Goal: Register for event/course

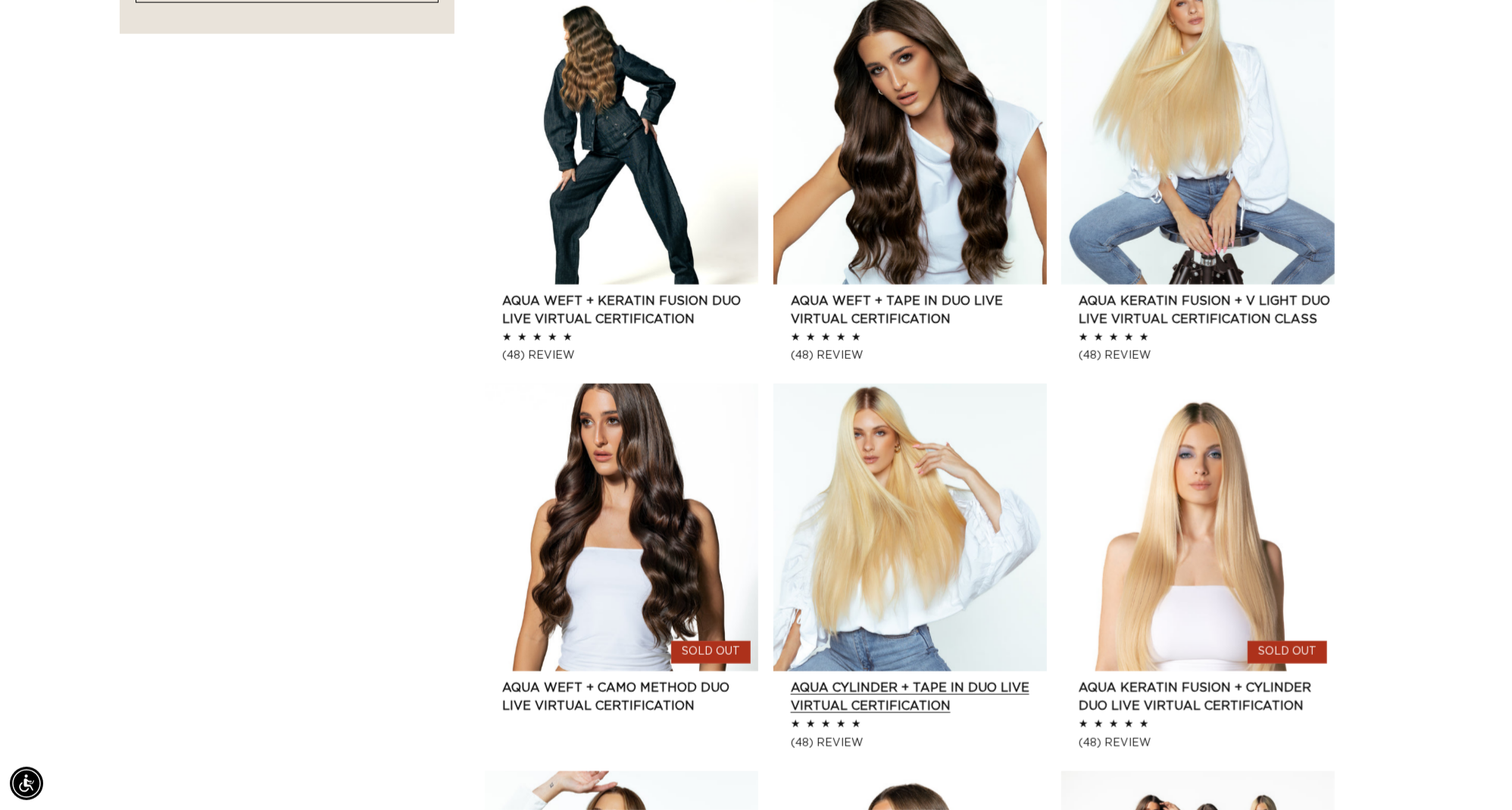
scroll to position [1652, 0]
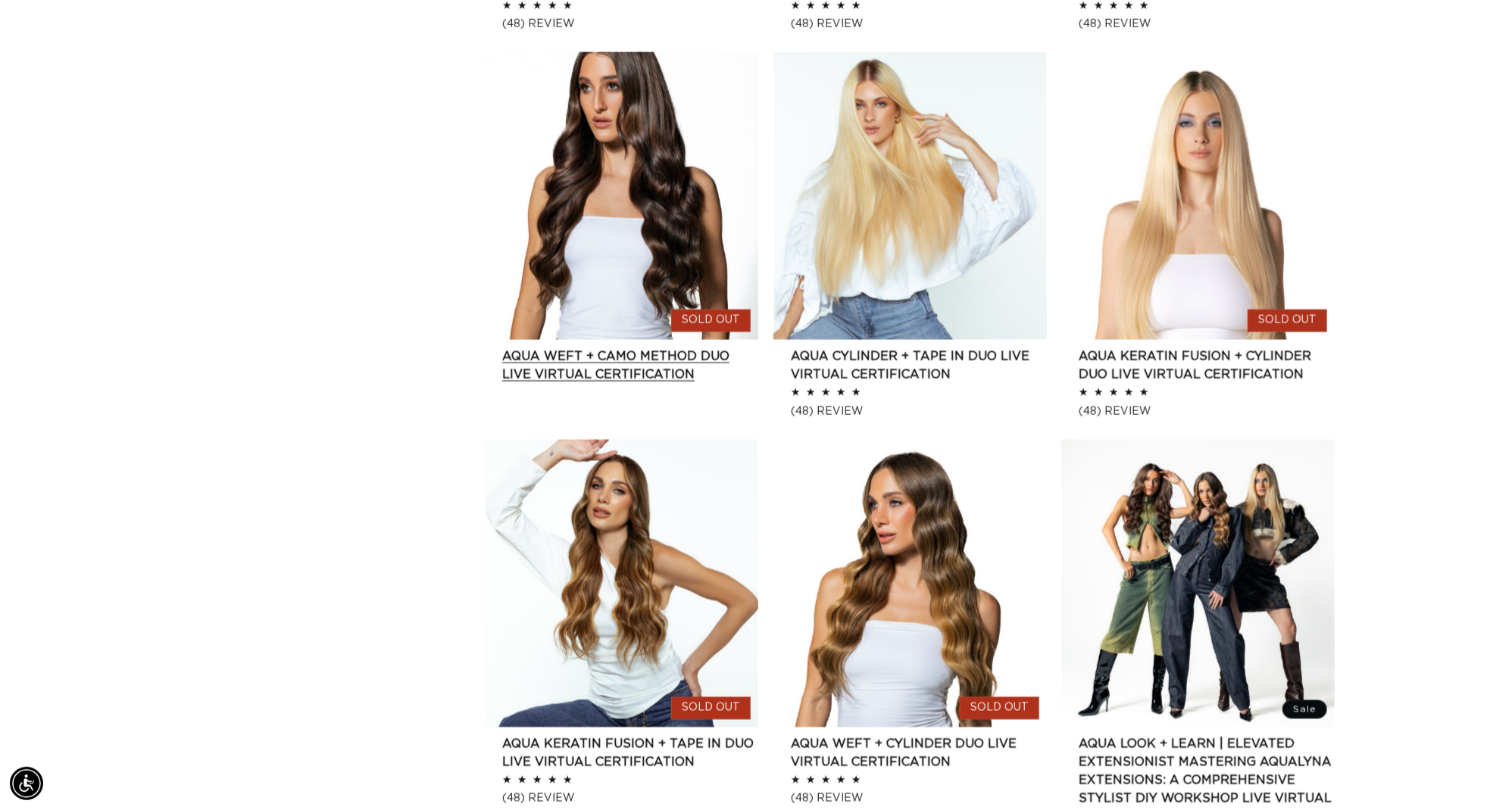
click at [651, 383] on link "AQUA Weft + CAMO Method Duo Live Virtual Certification" at bounding box center [630, 365] width 256 height 36
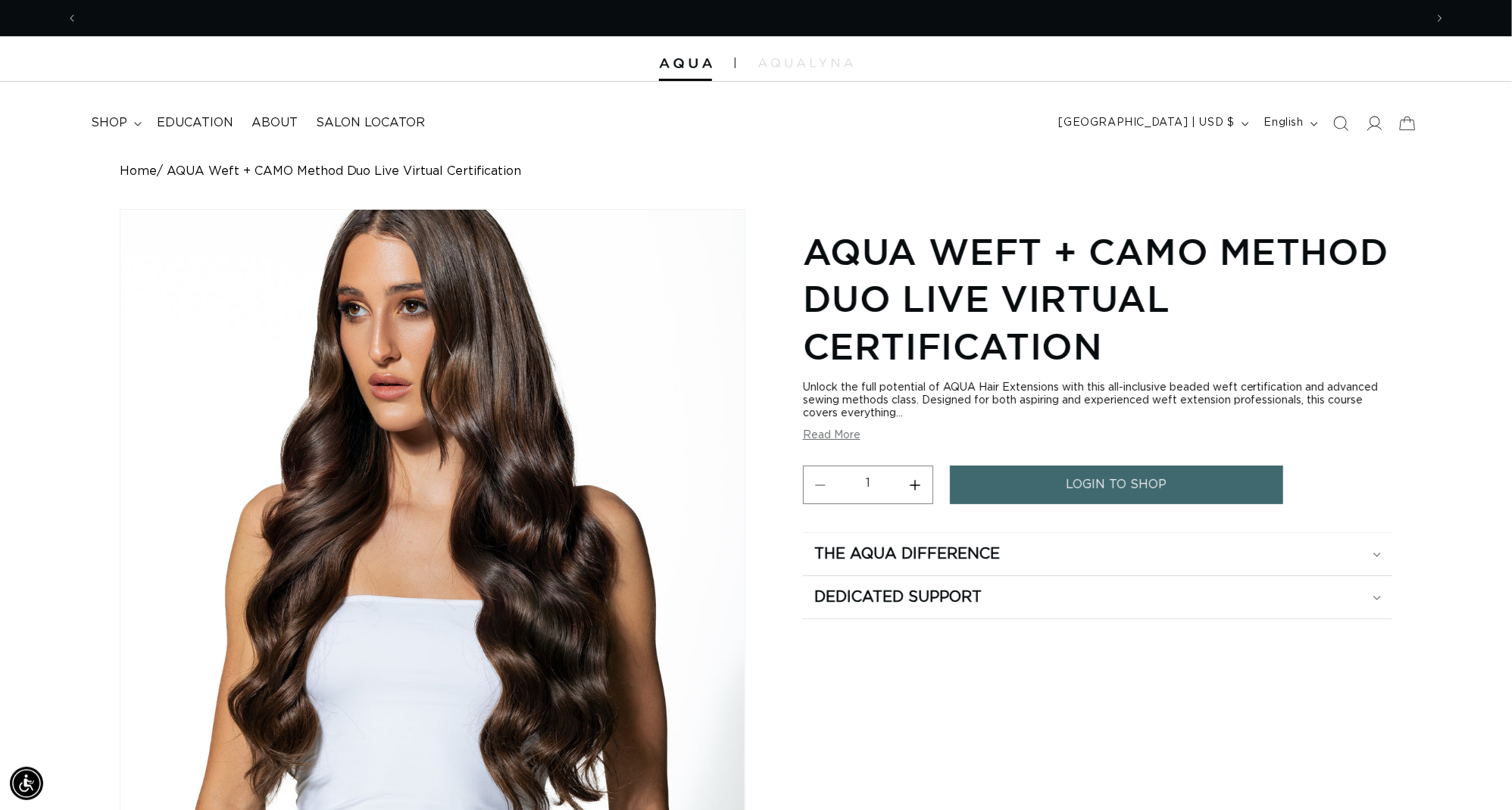
scroll to position [0, 1401]
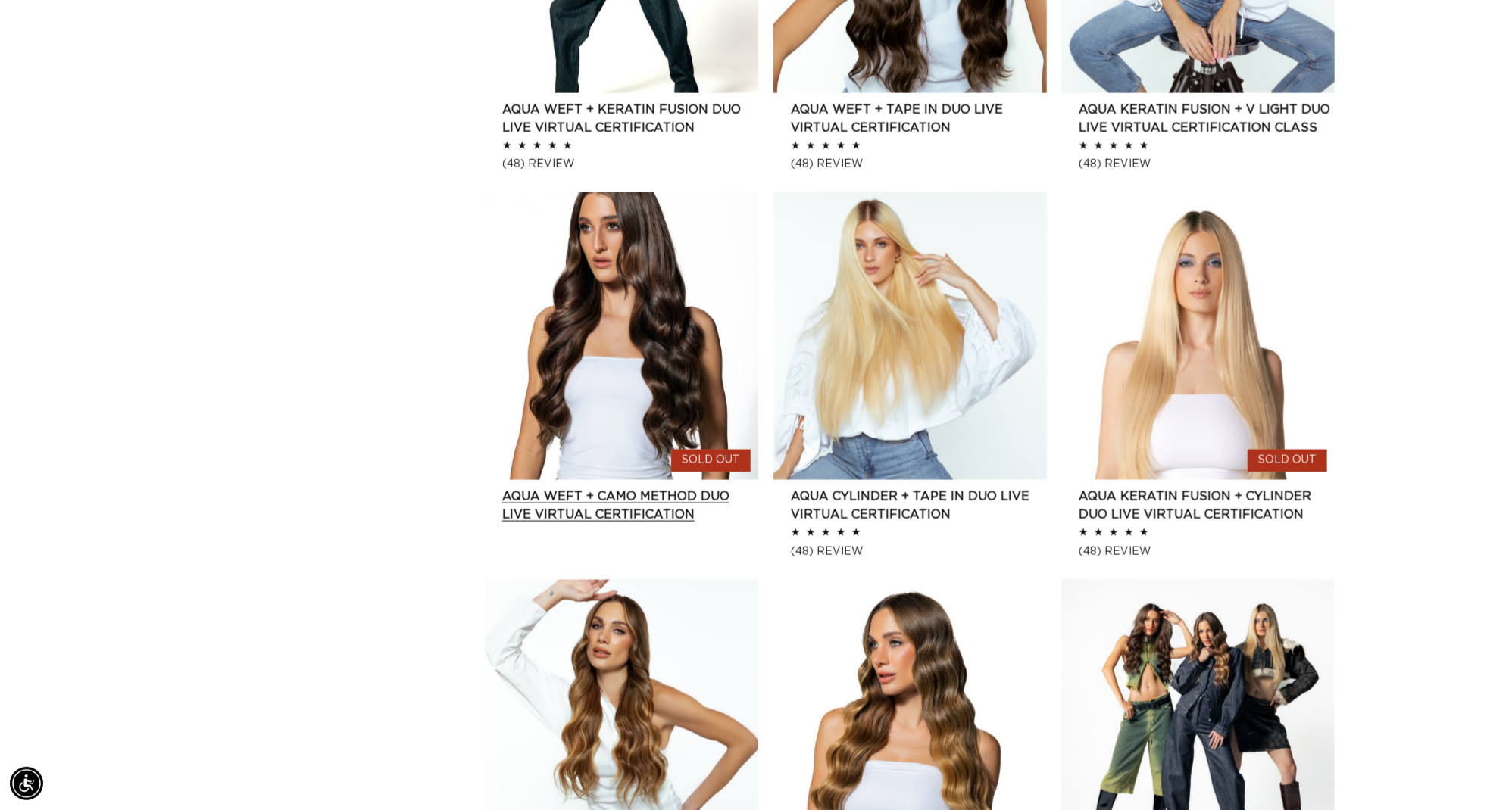
click at [563, 487] on link "AQUA Weft + CAMO Method Duo Live Virtual Certification" at bounding box center [630, 506] width 256 height 36
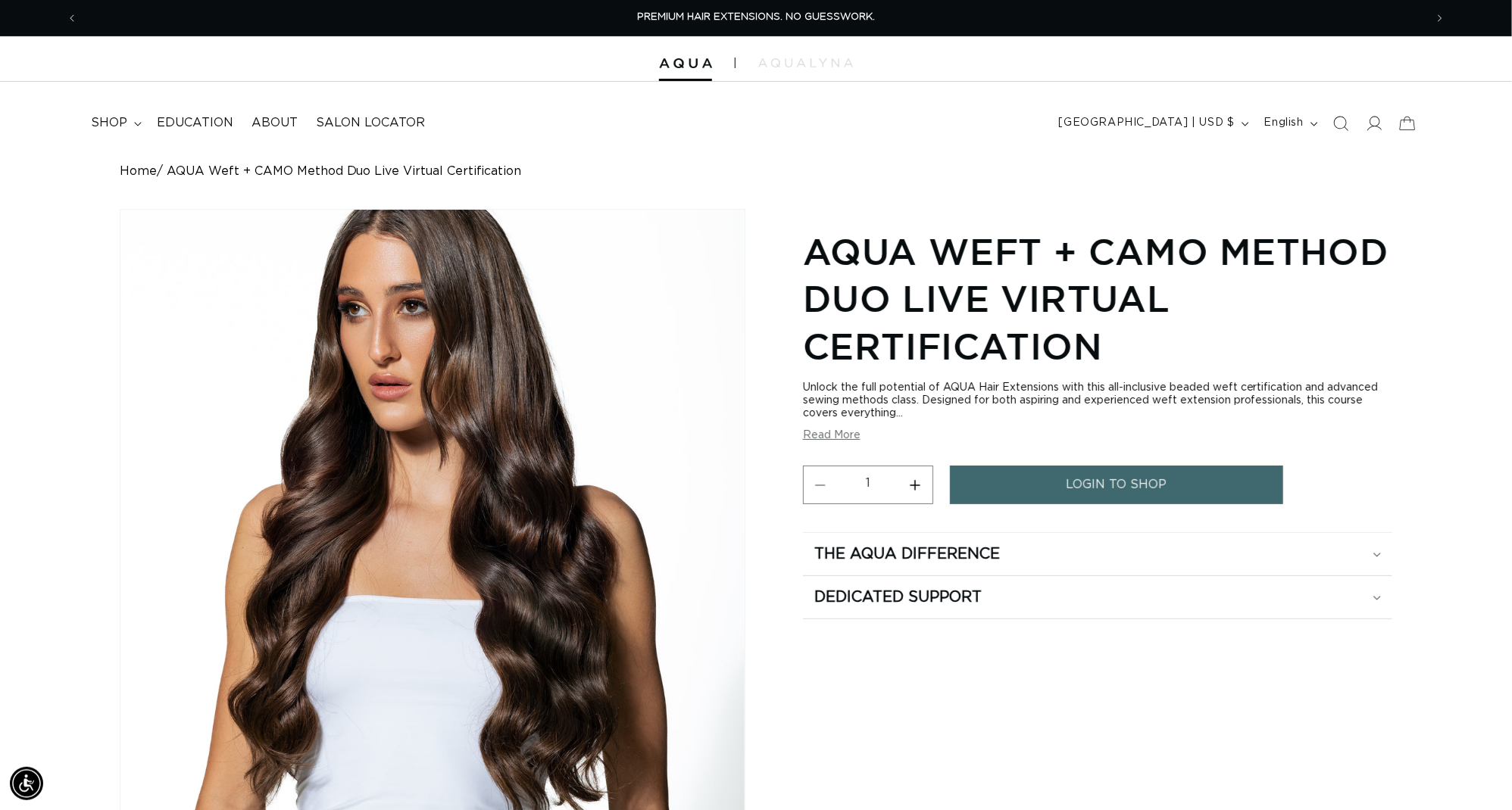
click at [842, 442] on button "Read More" at bounding box center [832, 435] width 58 height 13
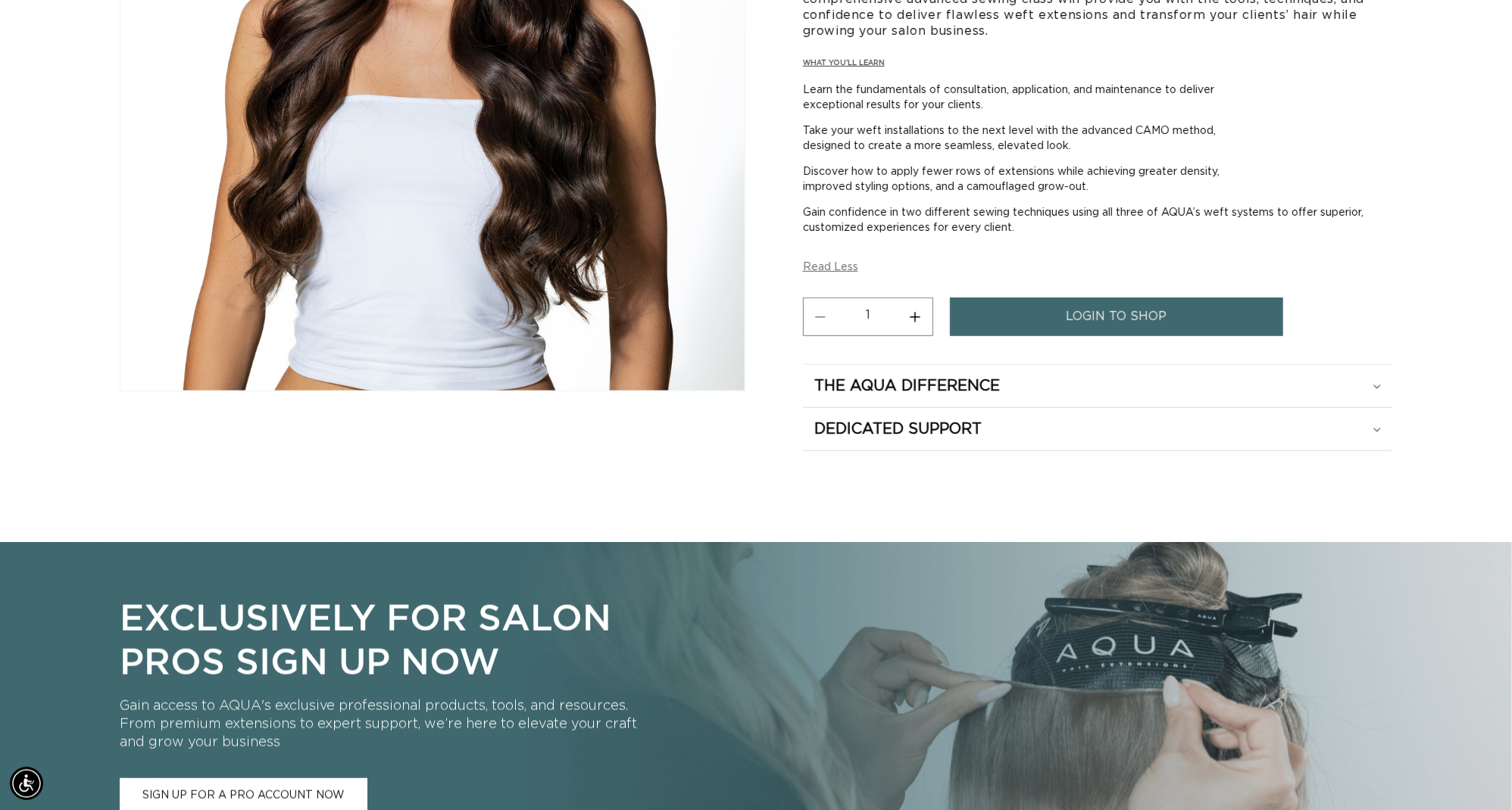
scroll to position [0, 2803]
click at [1033, 309] on link "login to shop" at bounding box center [1116, 317] width 333 height 39
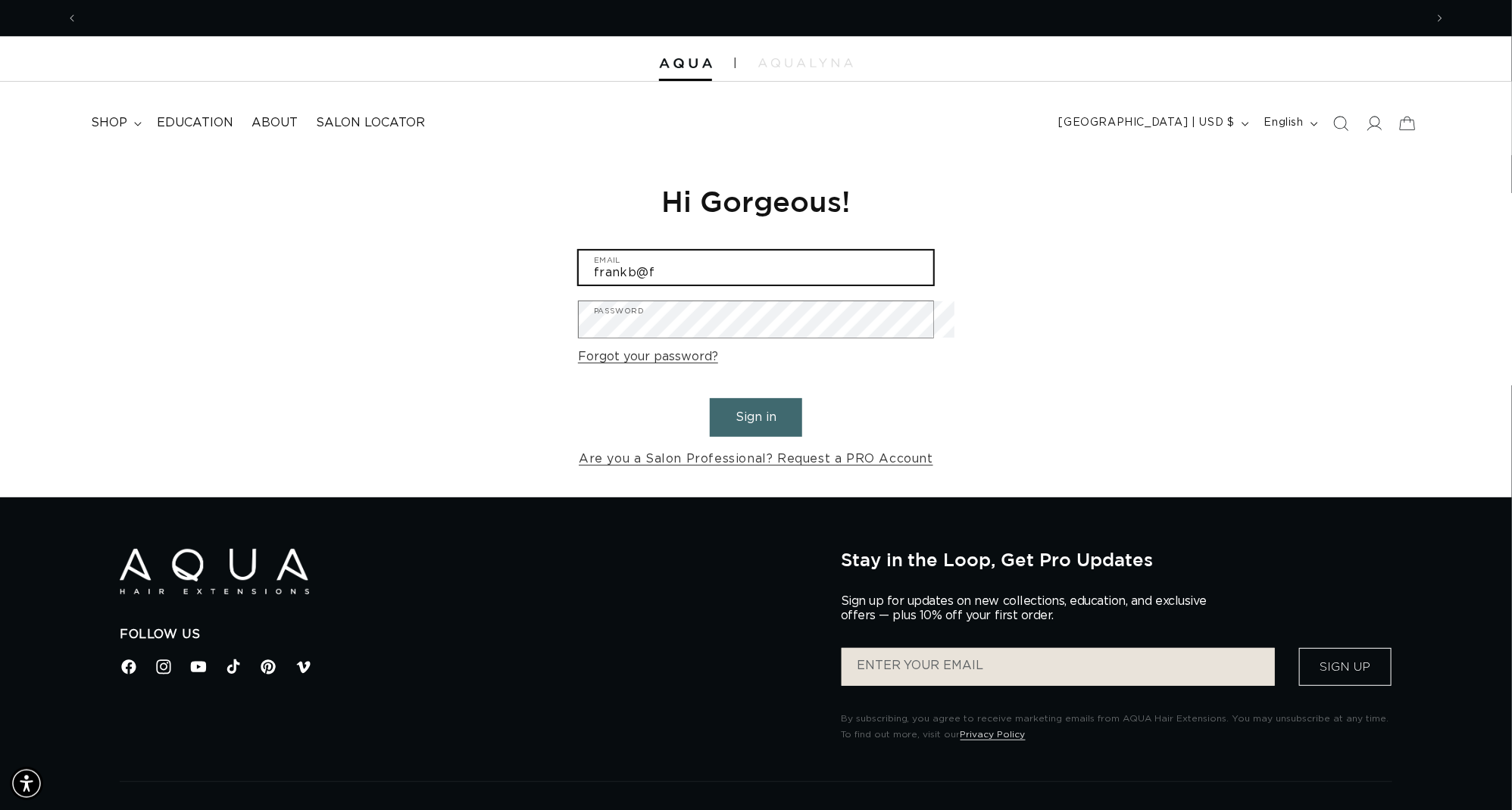
scroll to position [0, 1401]
type input "[EMAIL_ADDRESS][DOMAIN_NAME]"
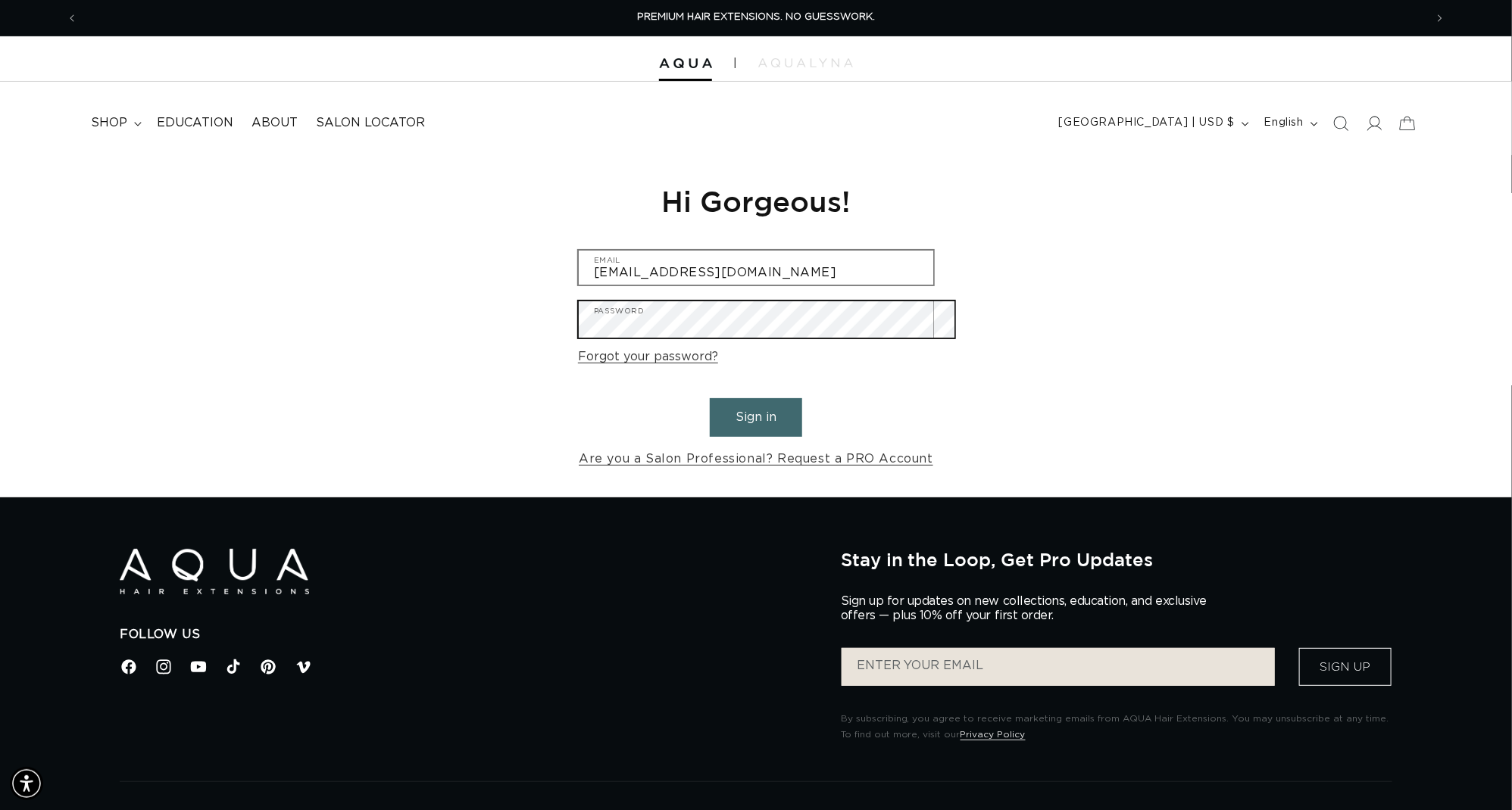
click at [756, 424] on button "Sign in" at bounding box center [756, 418] width 93 height 39
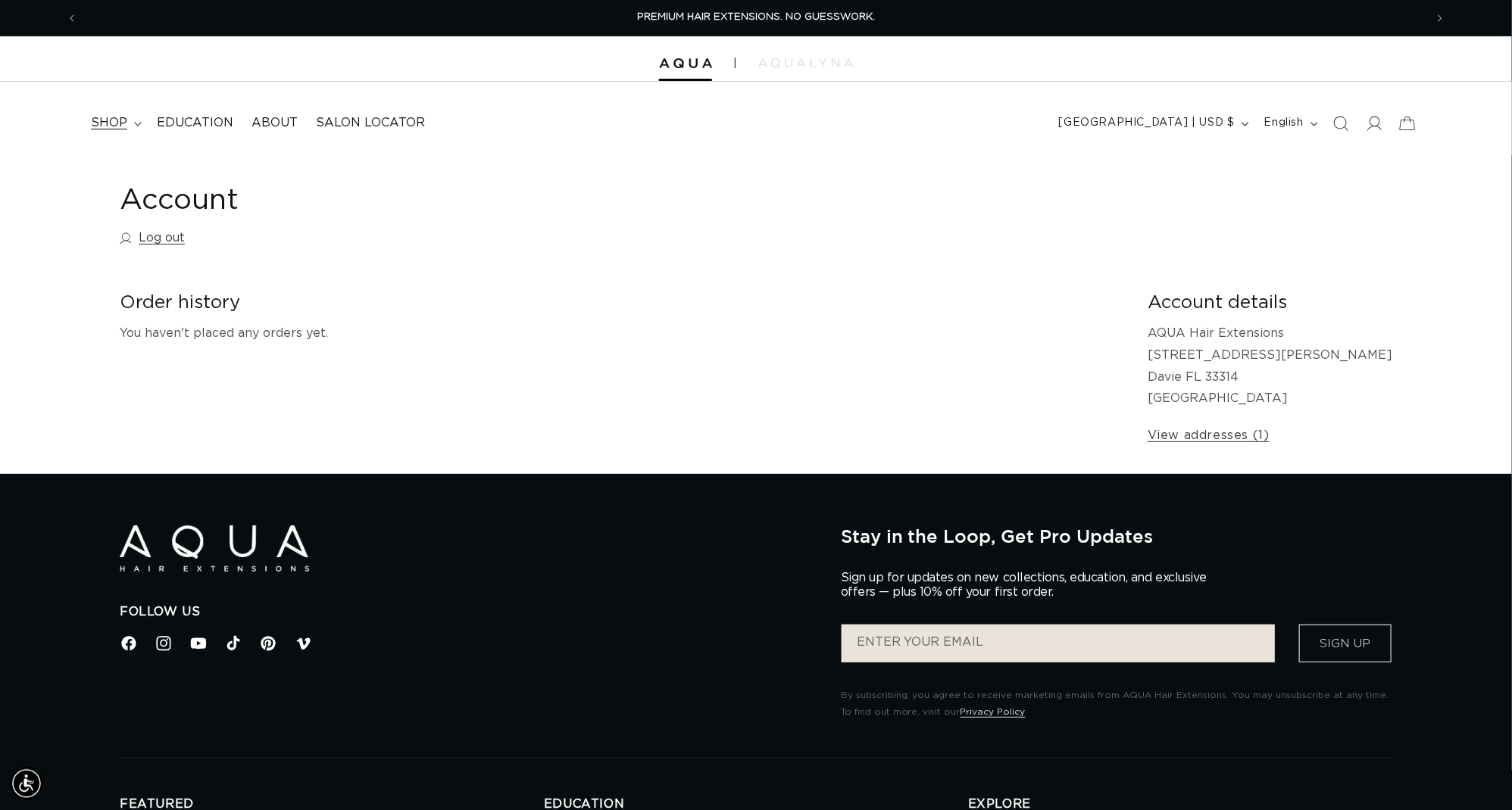
click at [128, 123] on span "shop" at bounding box center [109, 123] width 36 height 16
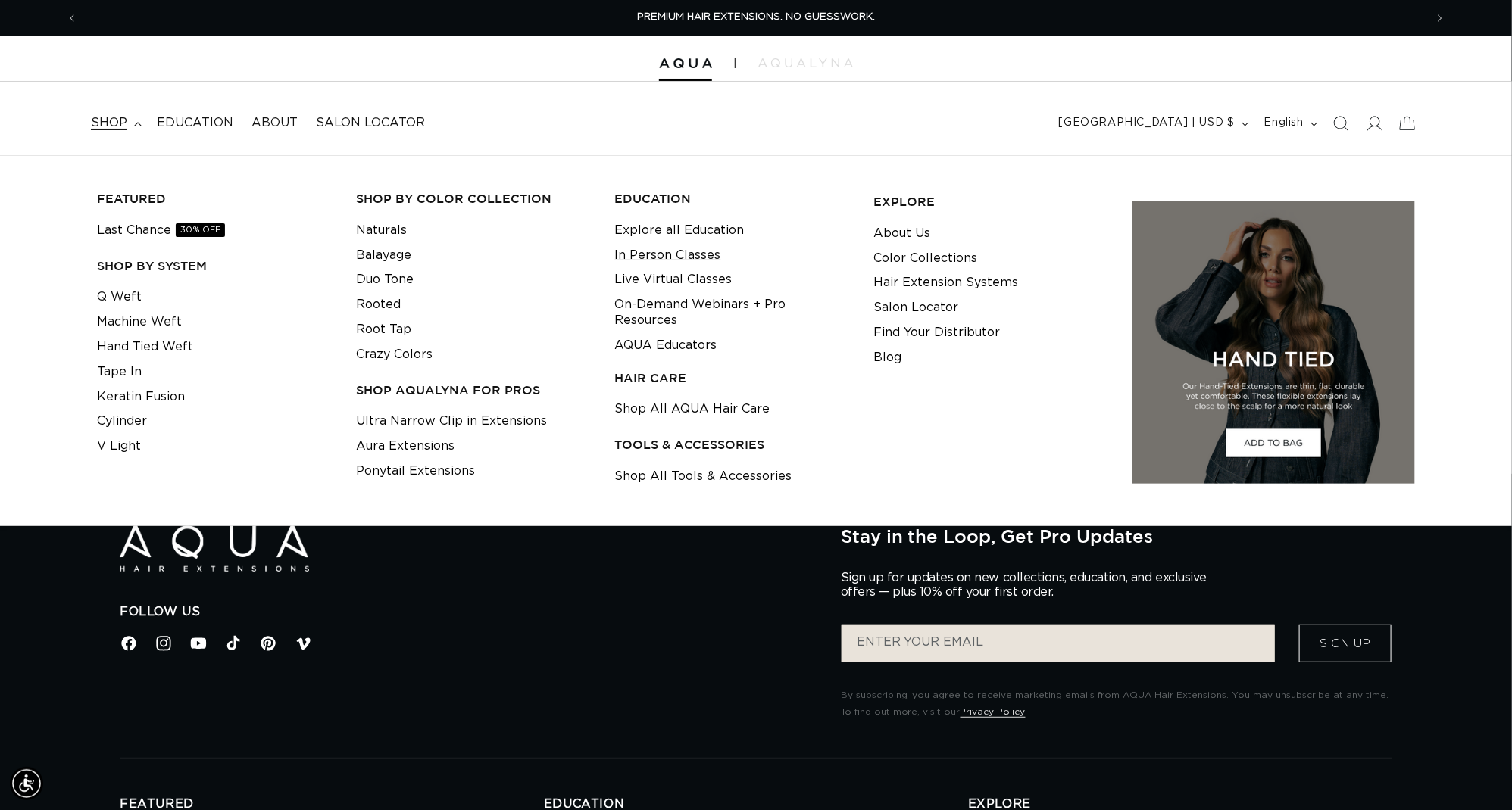
click at [678, 254] on link "In Person Classes" at bounding box center [668, 255] width 106 height 25
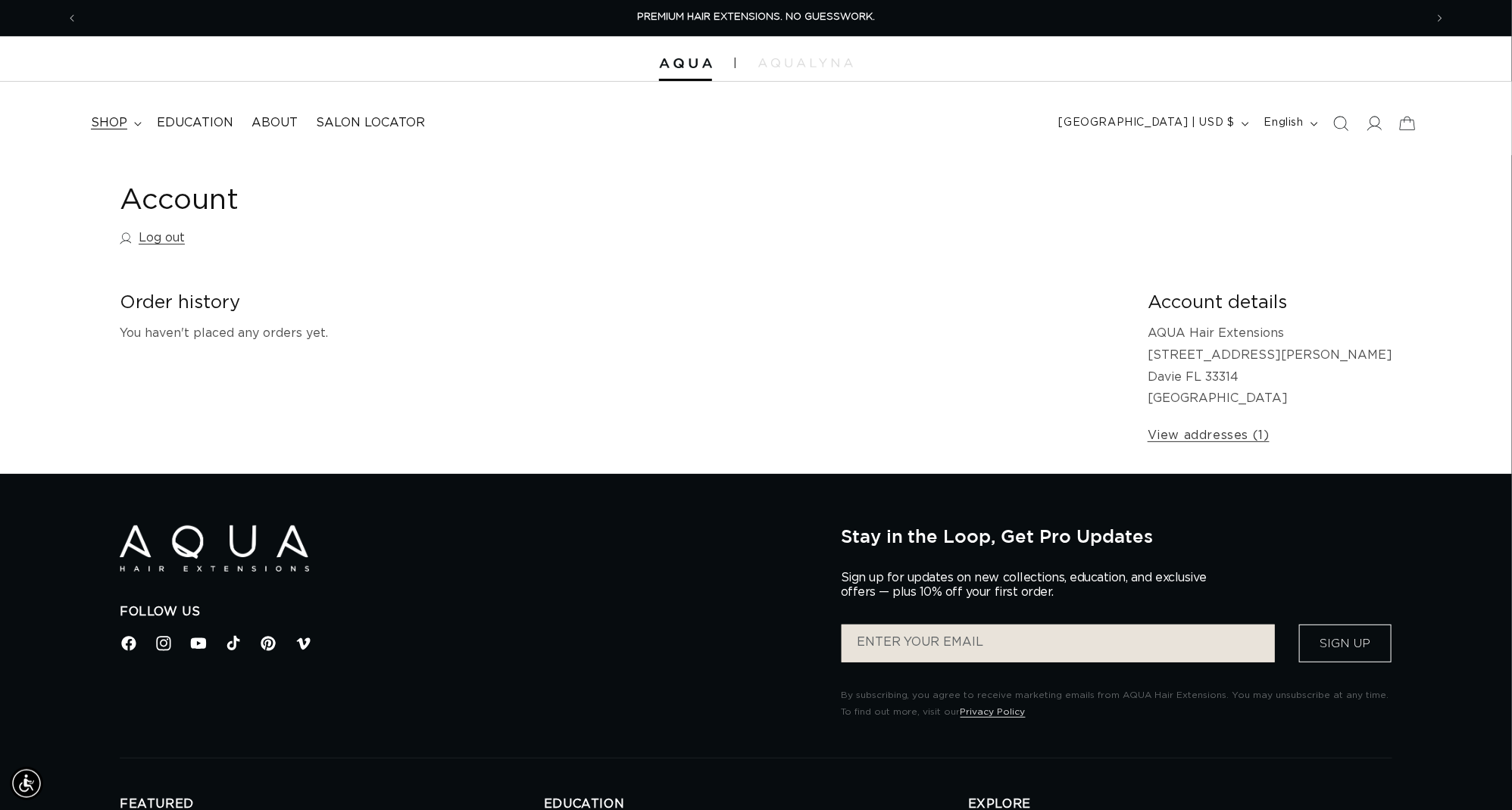
click at [134, 117] on summary "shop" at bounding box center [115, 123] width 66 height 34
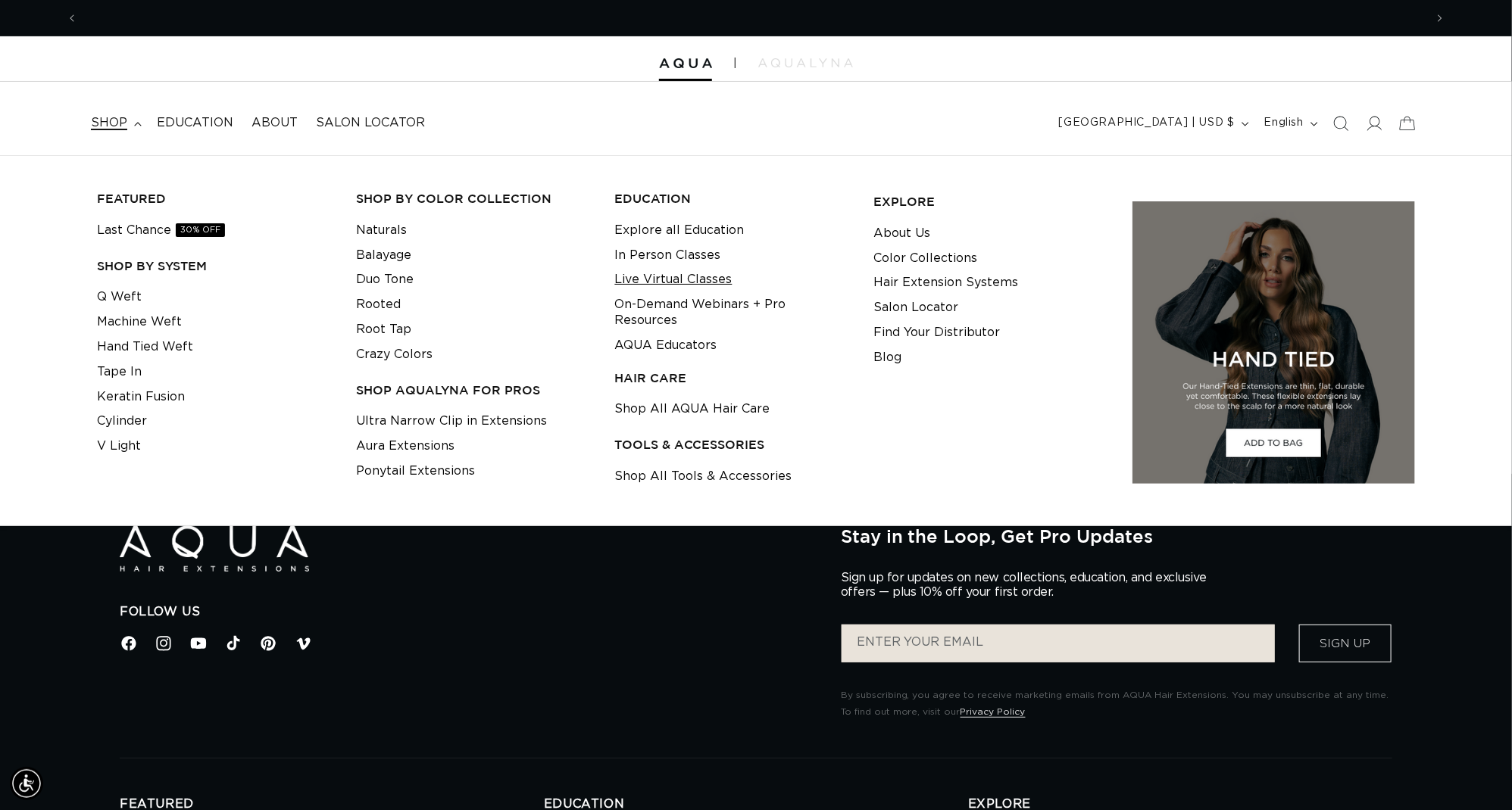
click at [649, 273] on link "Live Virtual Classes" at bounding box center [674, 279] width 118 height 25
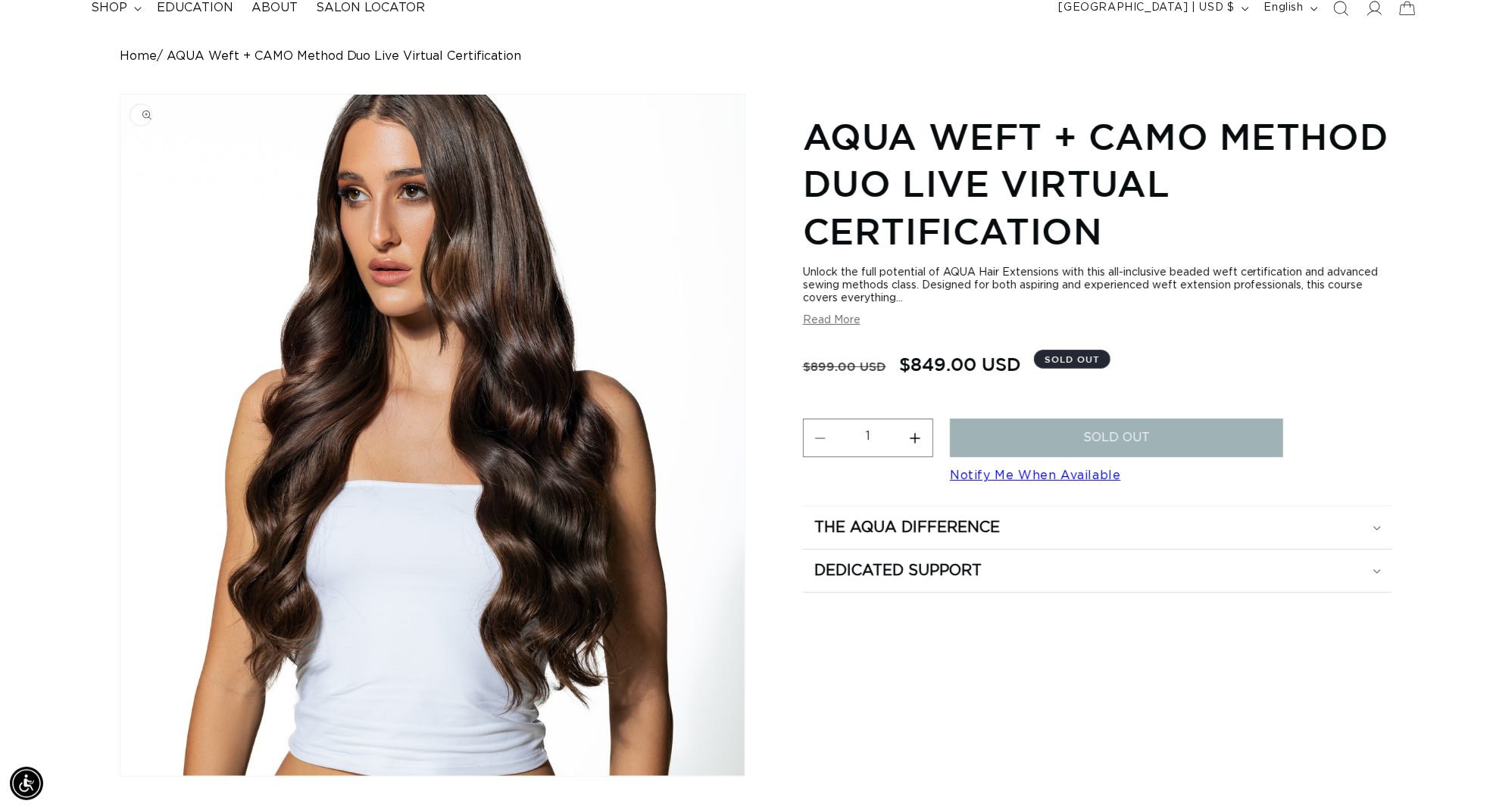
scroll to position [0, 2803]
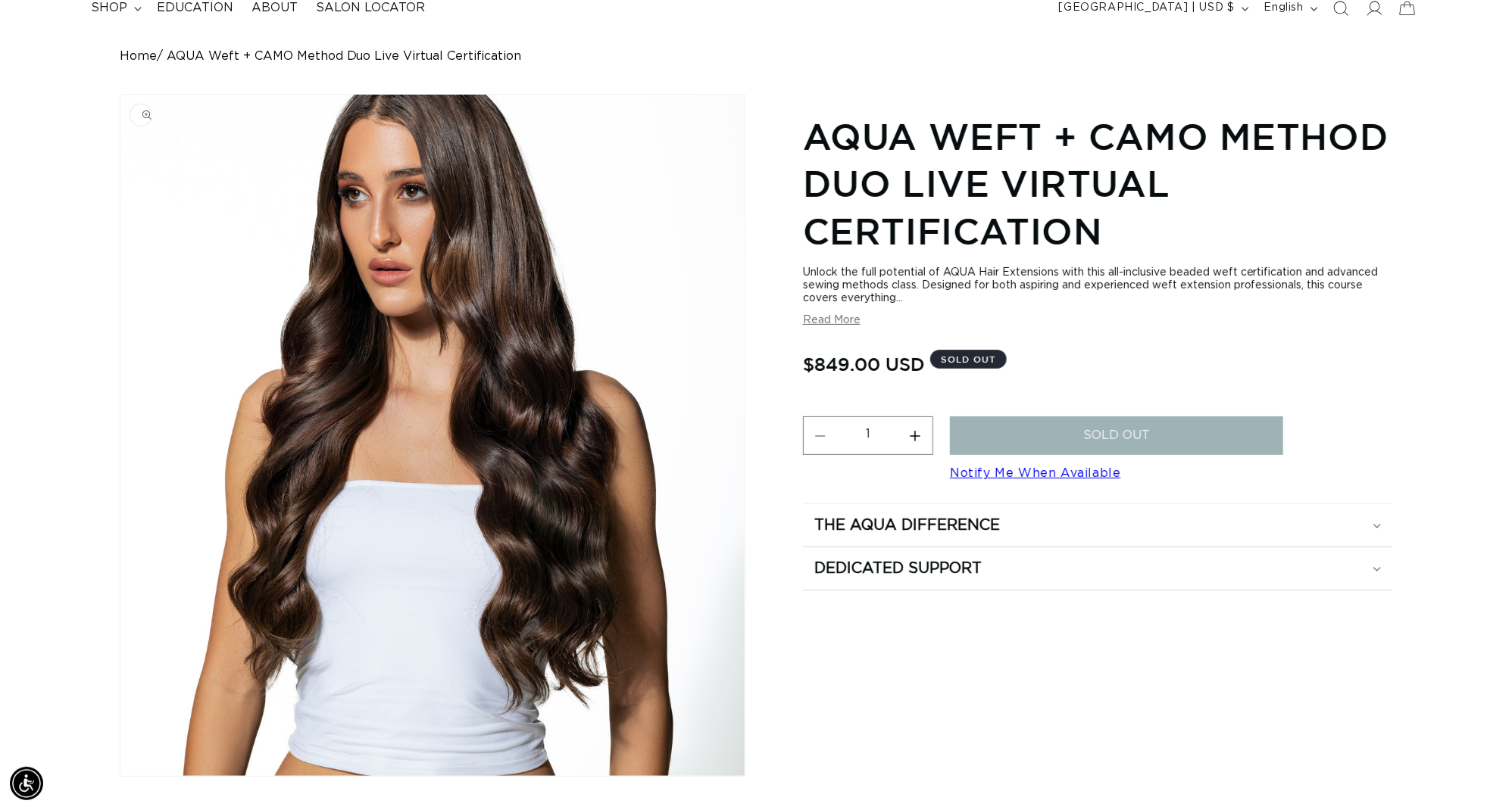
scroll to position [0, 2803]
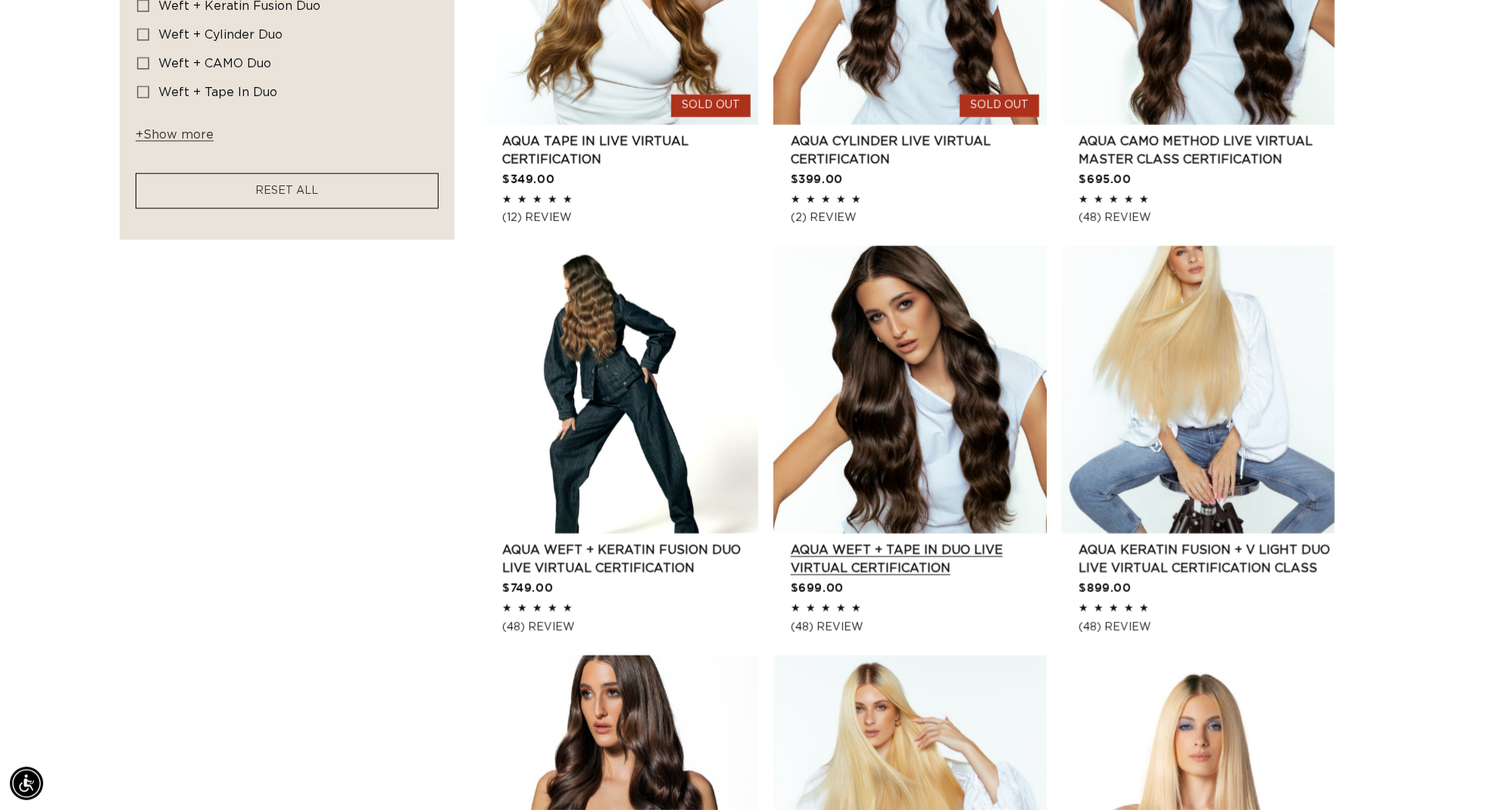
scroll to position [1478, 0]
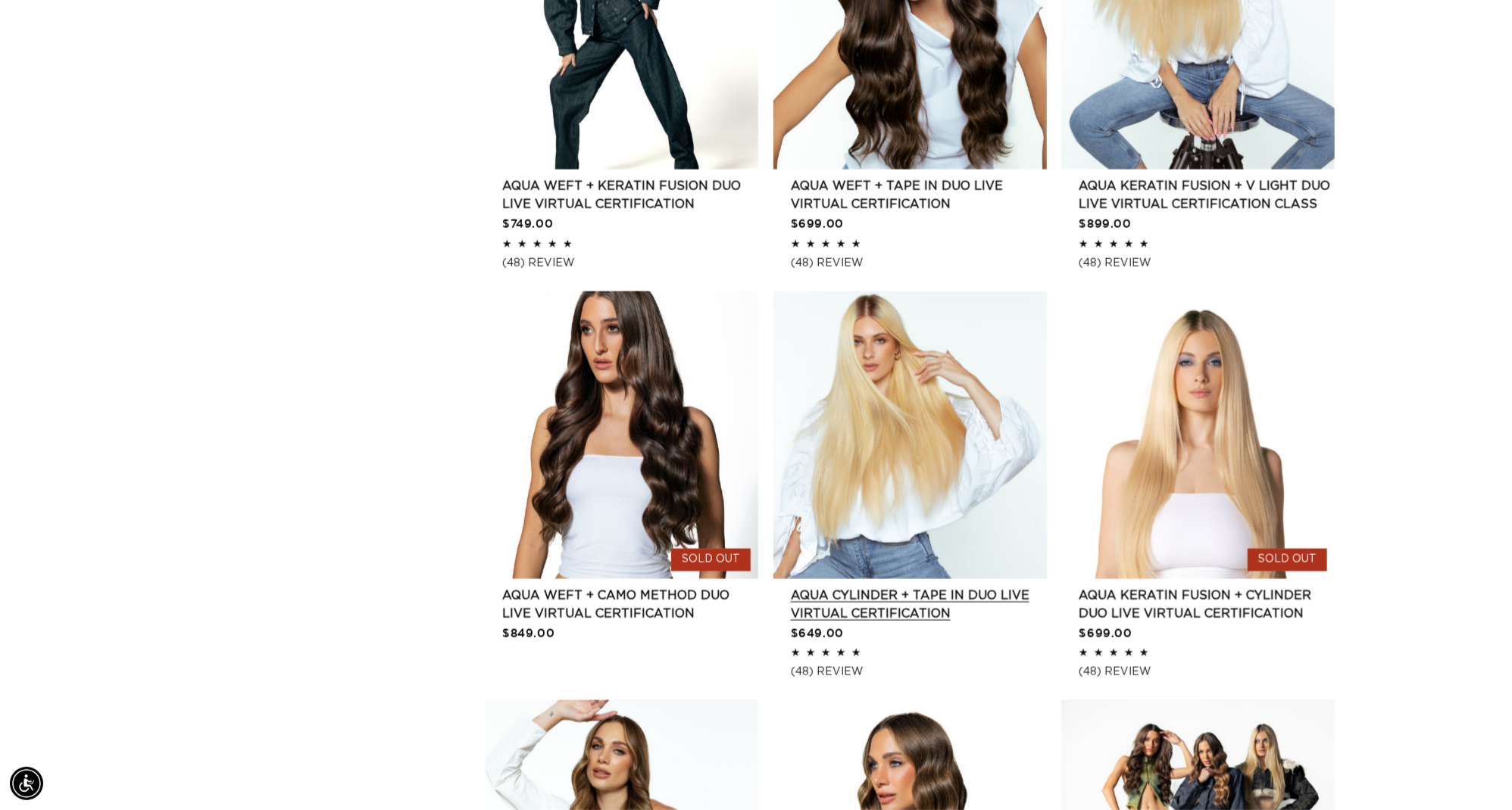
click at [931, 587] on link "AQUA Cylinder + Tape in Duo LIVE VIRTUAL Certification" at bounding box center [918, 605] width 256 height 36
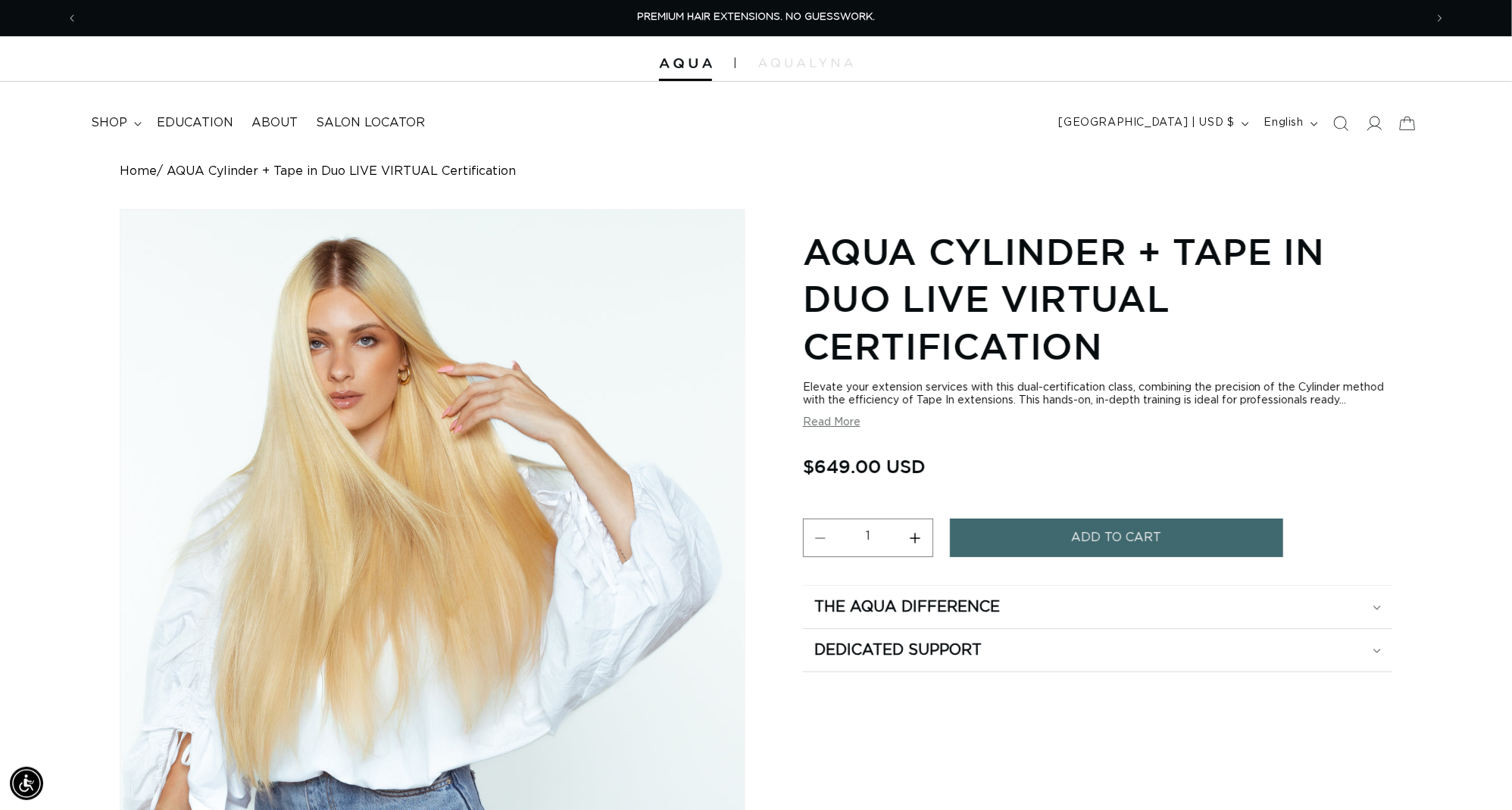
click at [837, 429] on button "Read More" at bounding box center [832, 423] width 58 height 13
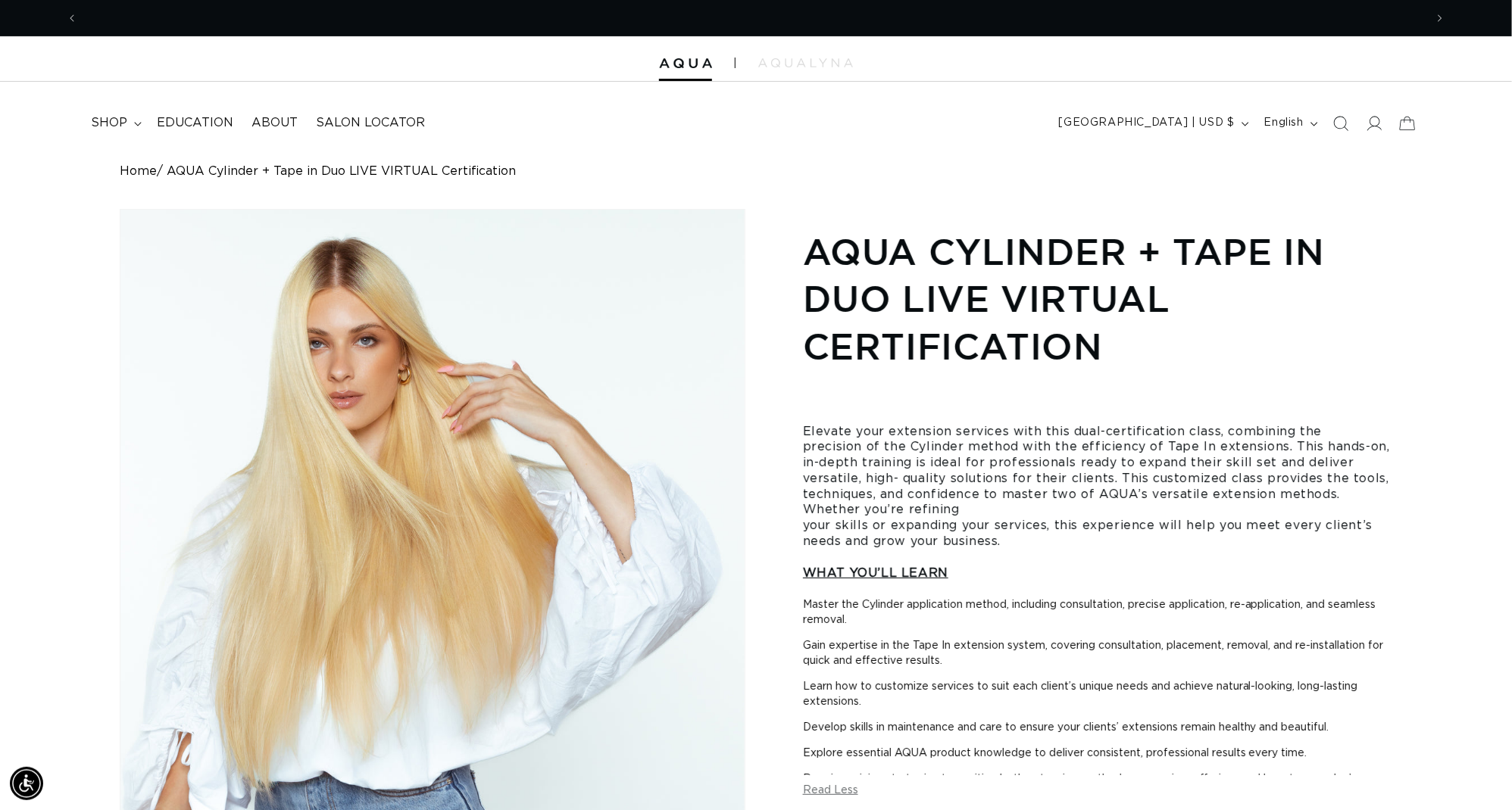
scroll to position [0, 1401]
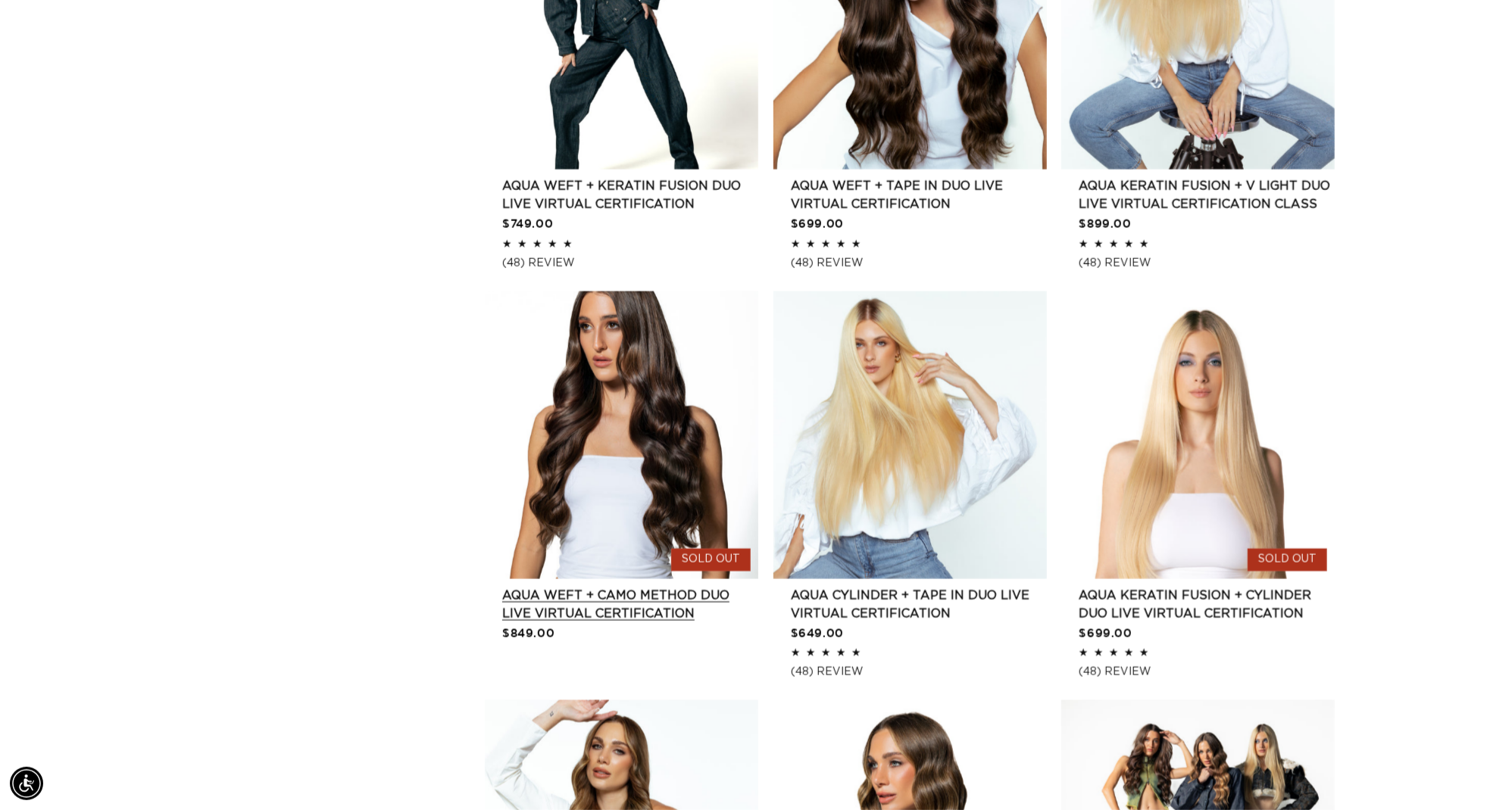
click at [657, 587] on link "AQUA Weft + CAMO Method Duo Live Virtual Certification" at bounding box center [630, 605] width 256 height 36
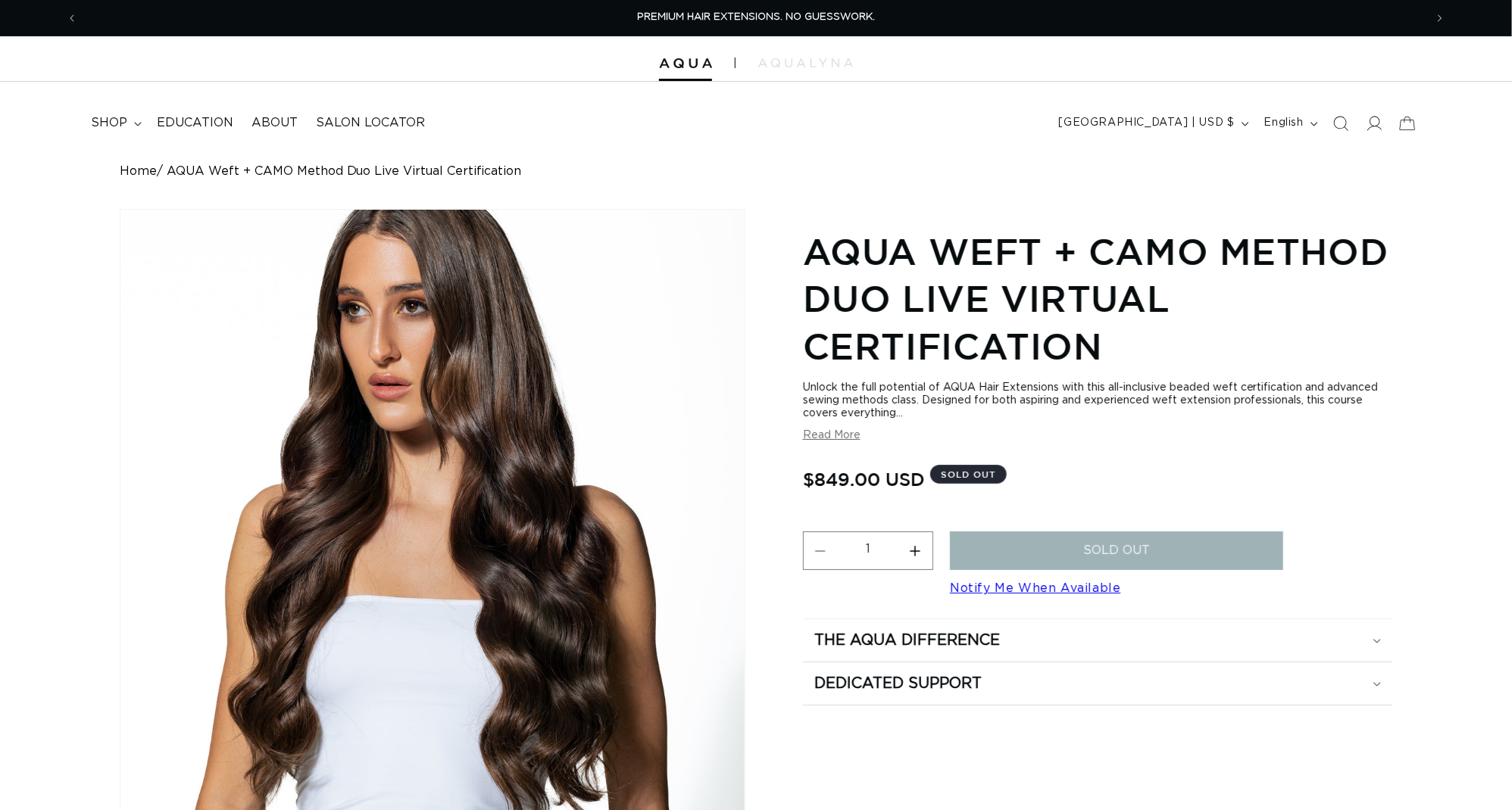
scroll to position [3, 0]
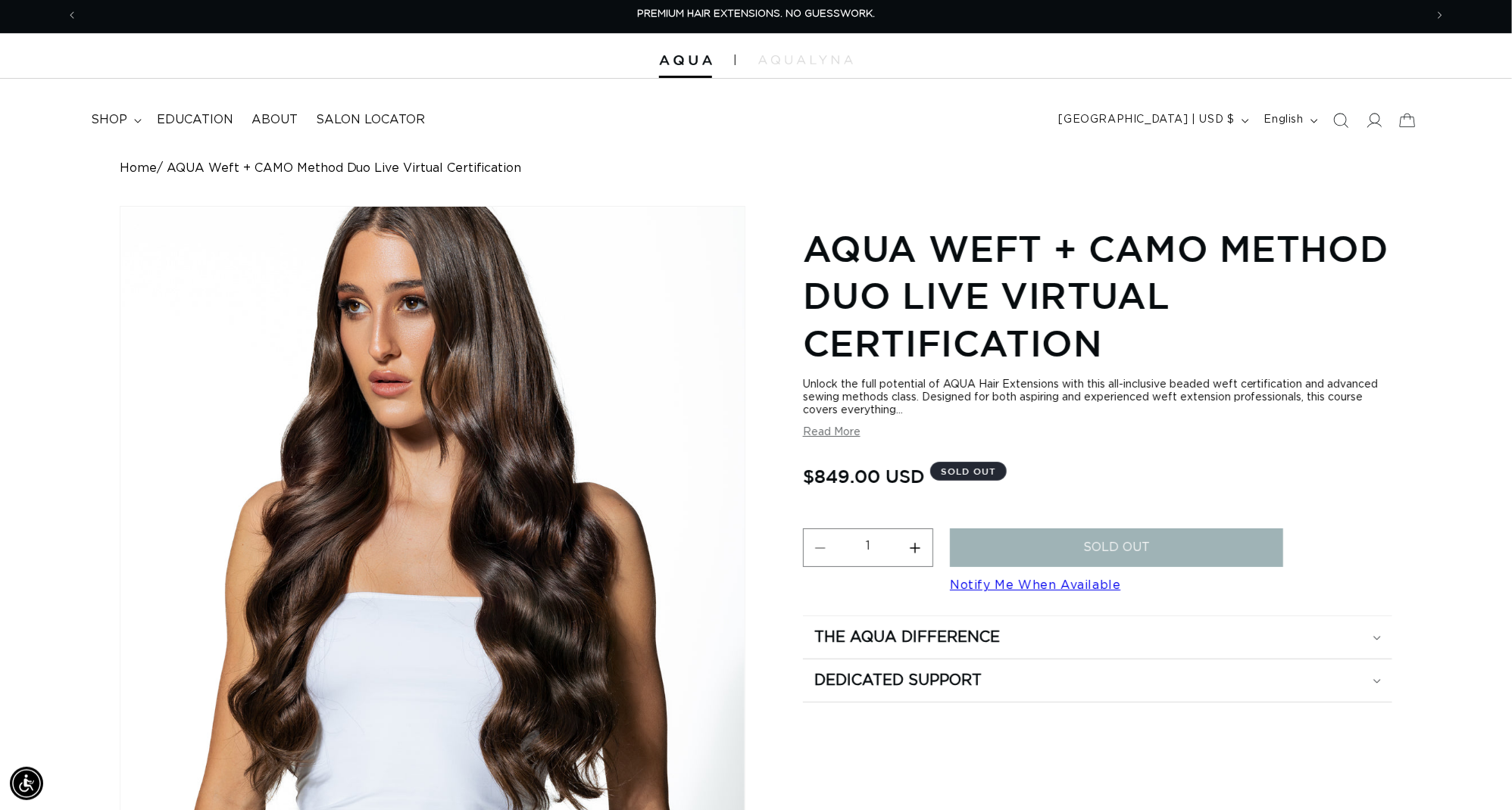
click at [835, 439] on button "Read More" at bounding box center [832, 432] width 58 height 13
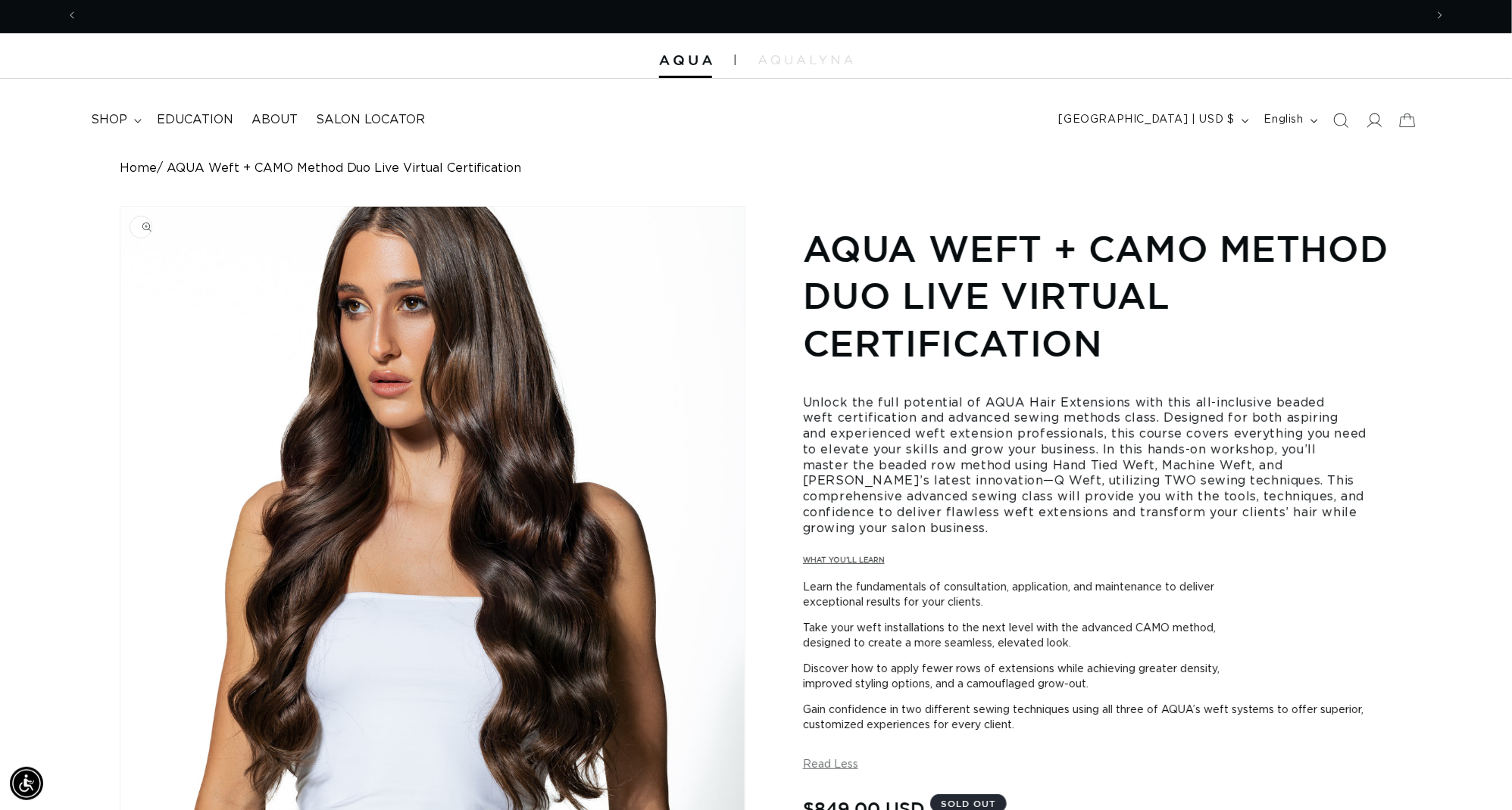
scroll to position [0, 1401]
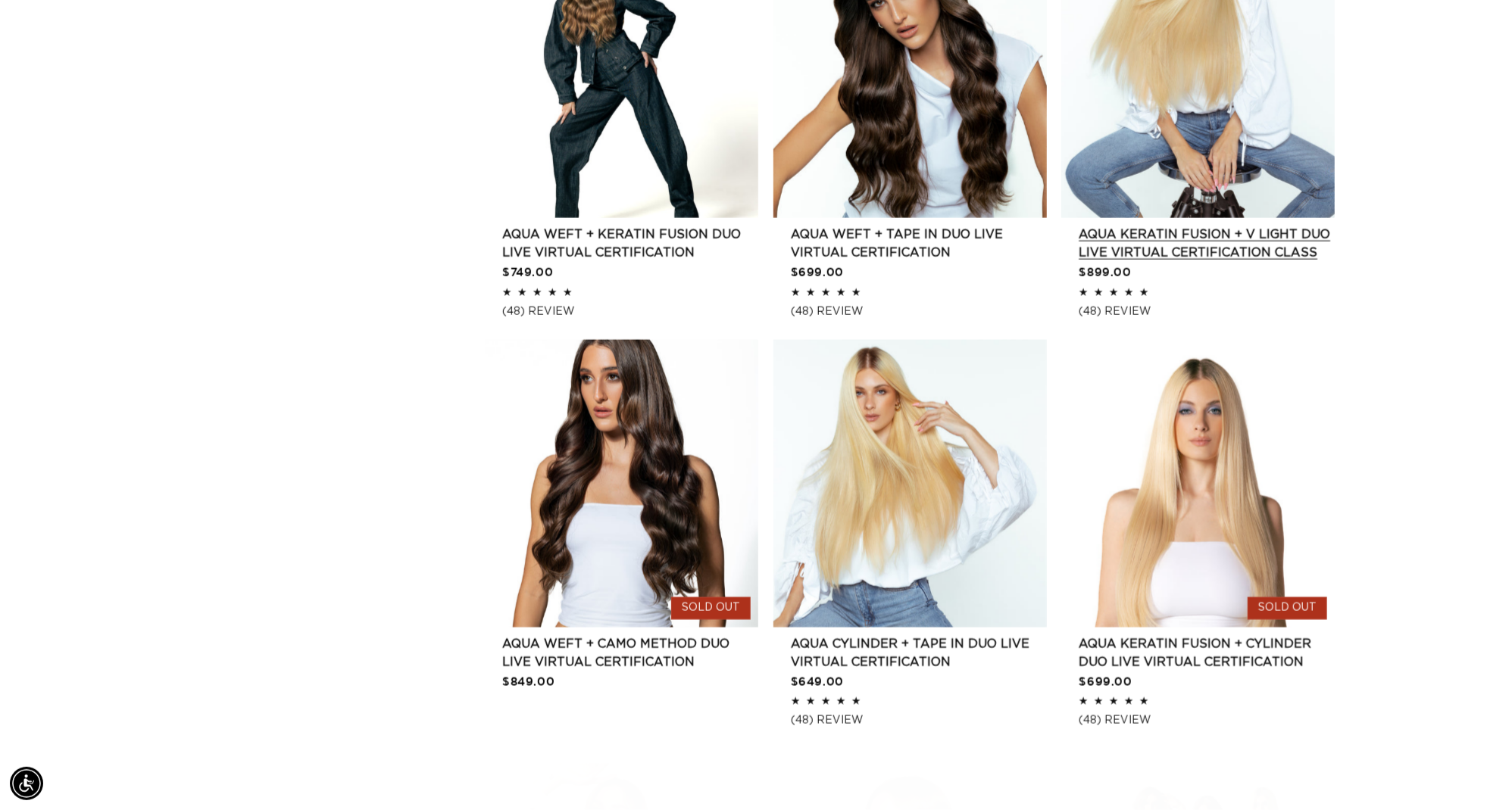
click at [1137, 225] on link "AQUA Keratin Fusion + V Light DUO Live Virtual Certification Class" at bounding box center [1206, 244] width 256 height 36
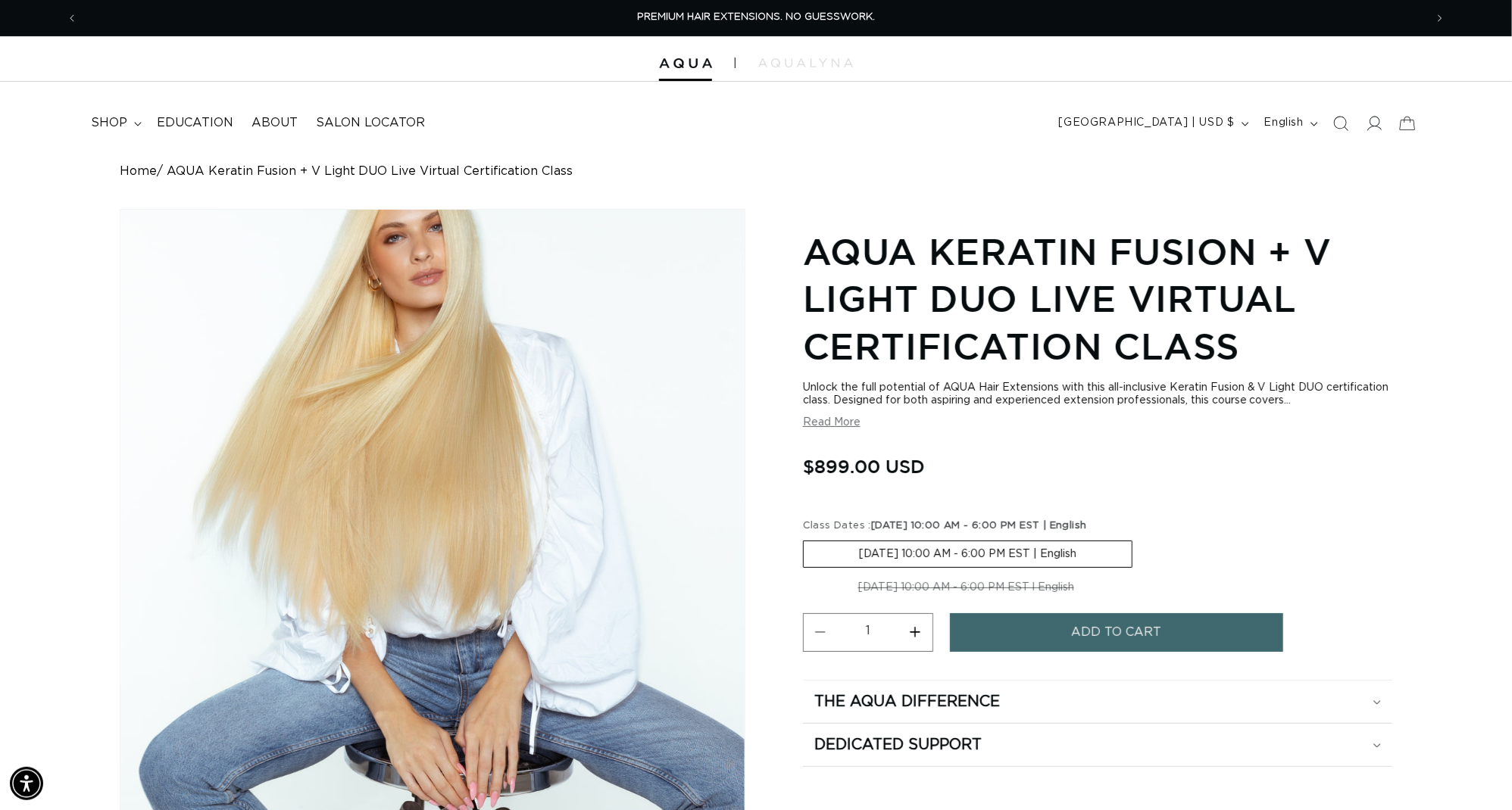
click at [826, 429] on button "Read More" at bounding box center [832, 423] width 58 height 13
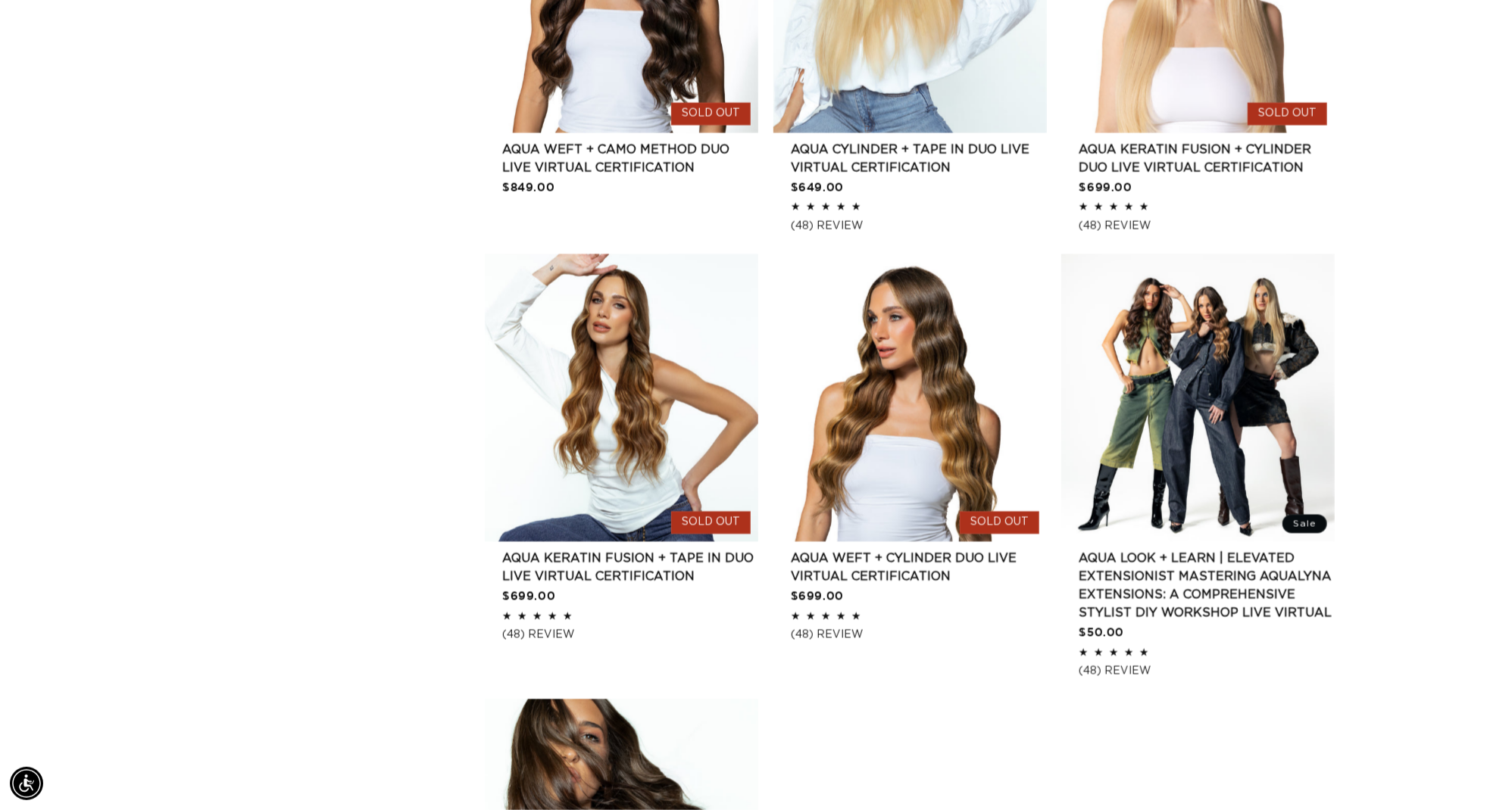
scroll to position [0, 1401]
click at [1196, 140] on link "AQUA Keratin Fusion + Cylinder Duo LIVE VIRTUAL Certification" at bounding box center [1206, 158] width 256 height 36
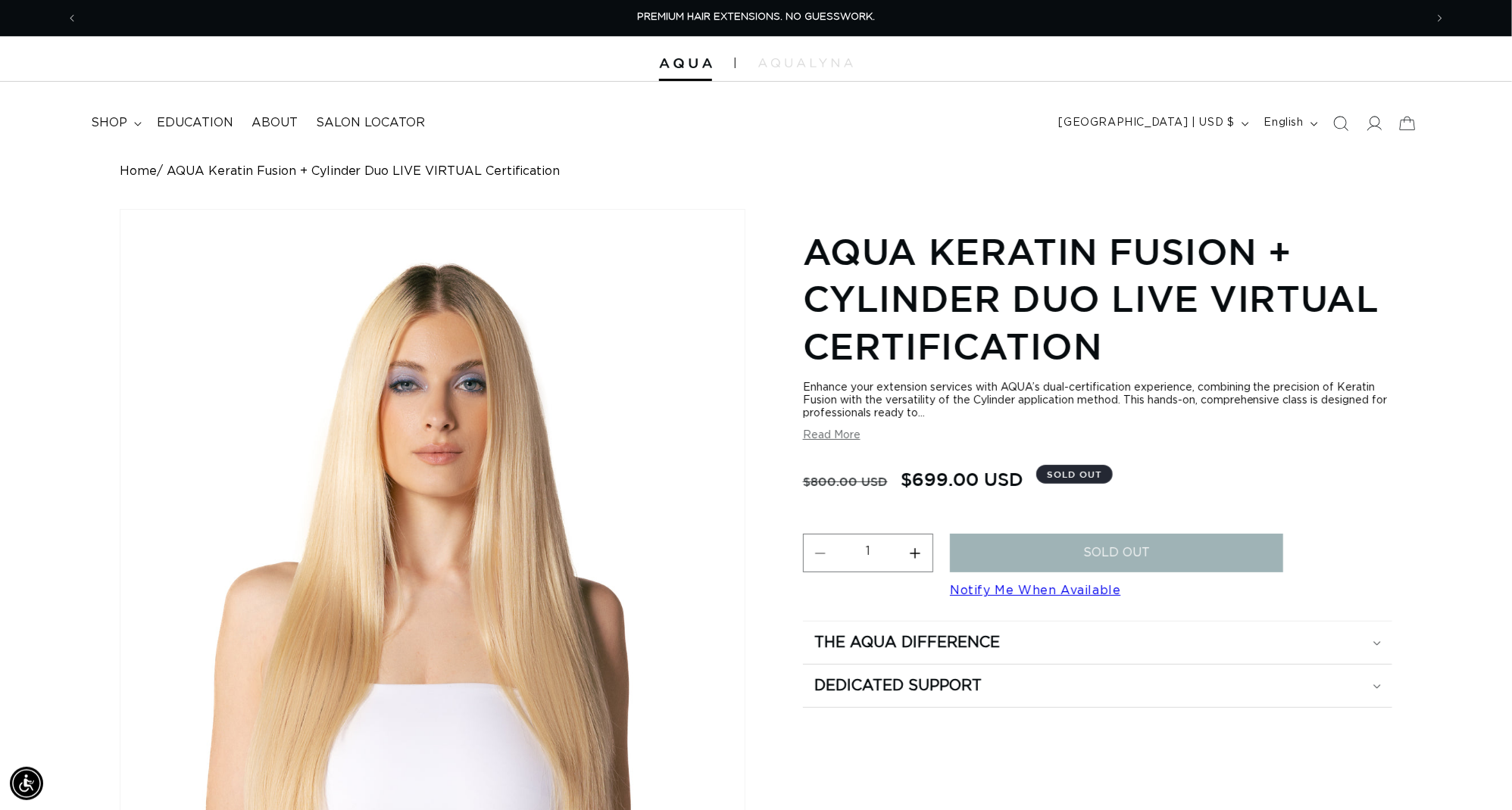
click at [842, 442] on button "Read More" at bounding box center [832, 435] width 58 height 13
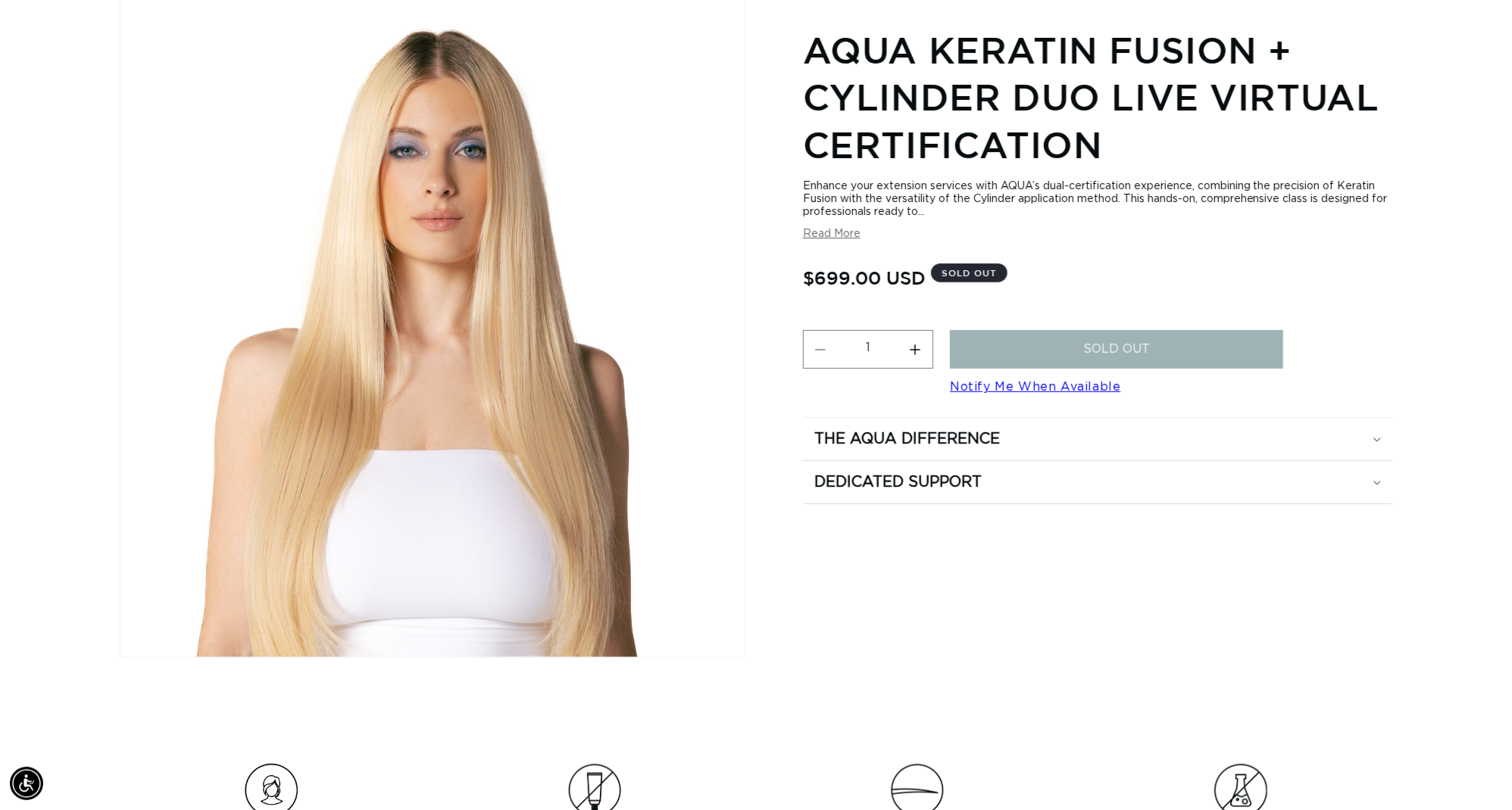
scroll to position [0, 2803]
click at [825, 239] on button "Read More" at bounding box center [832, 234] width 58 height 13
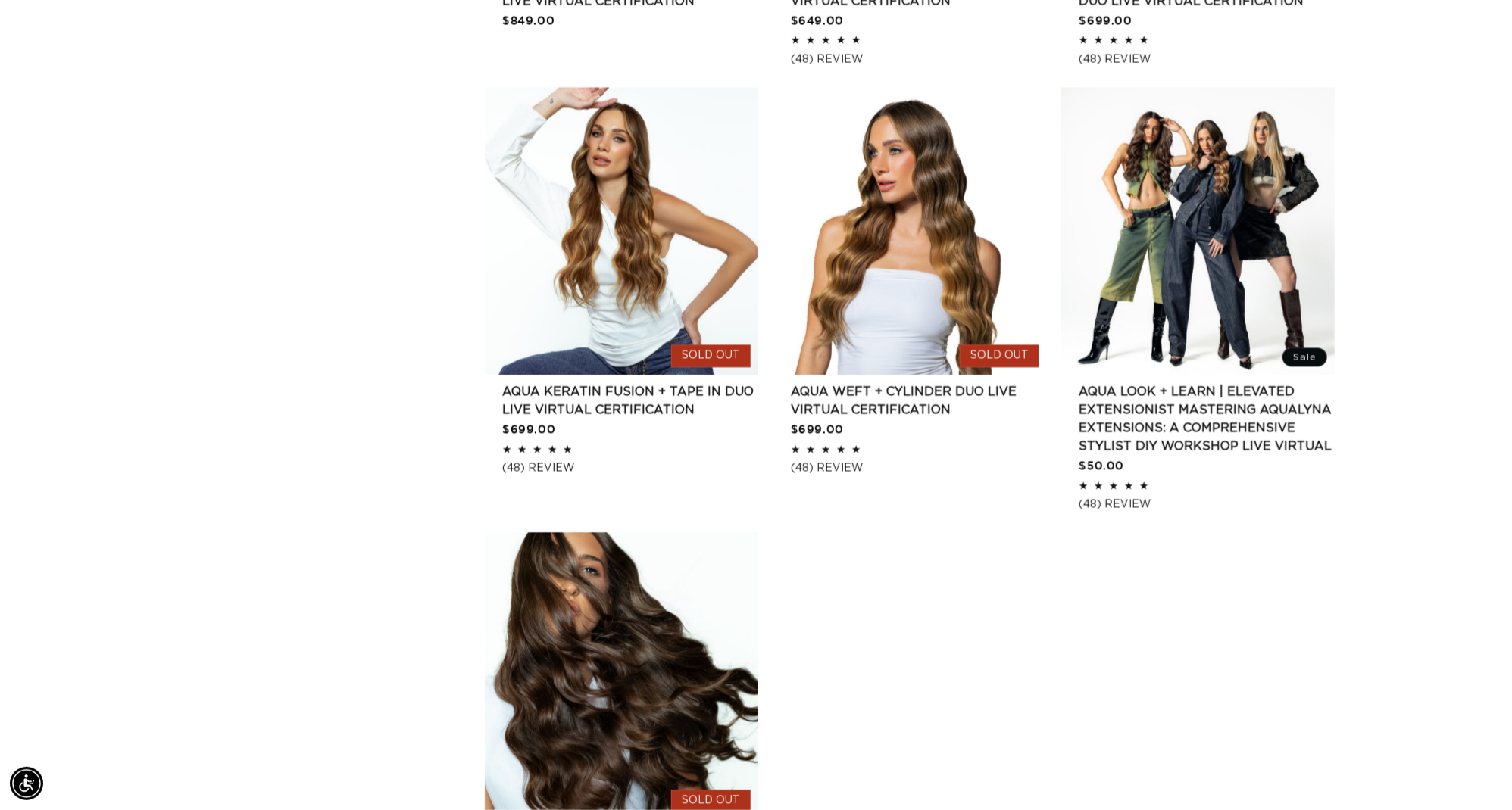
scroll to position [0, 2803]
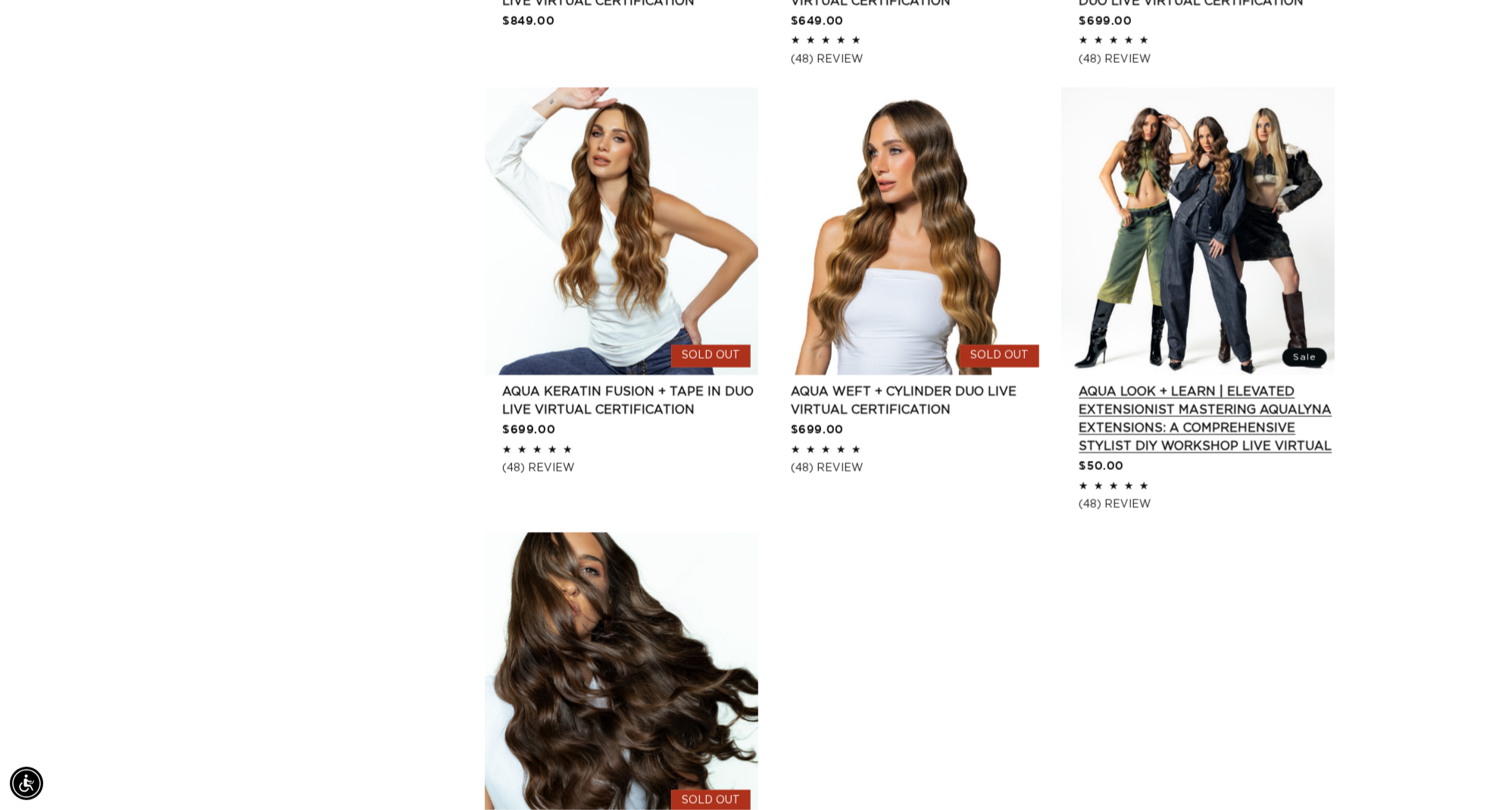
click at [1170, 452] on link "AQUA Look + Learn | Elevated Extensionist MASTERING AQUALYNA EXTENSIONS: A COMP…" at bounding box center [1206, 419] width 256 height 73
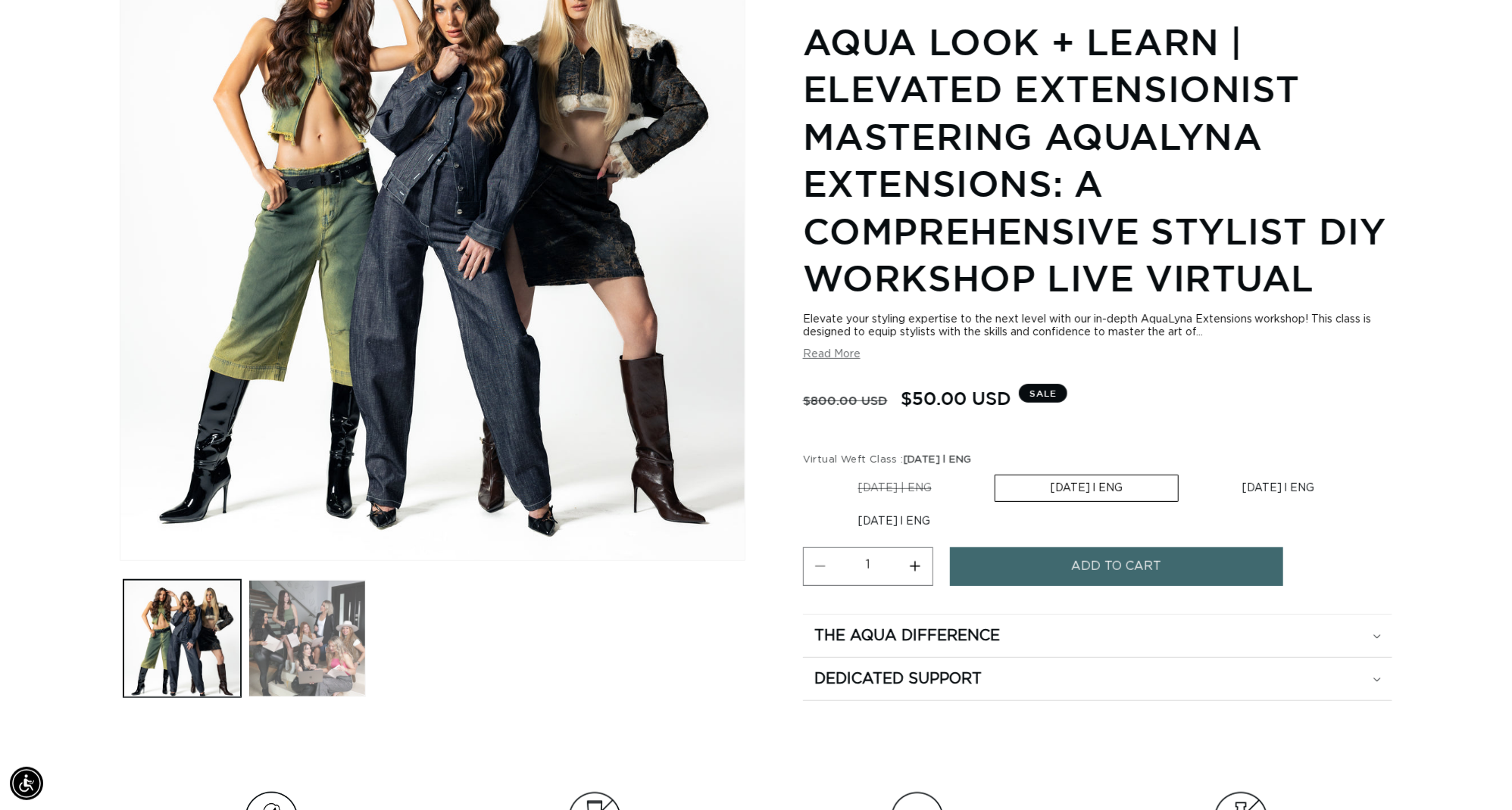
click at [299, 626] on button "Load image 2 in gallery view" at bounding box center [307, 638] width 118 height 118
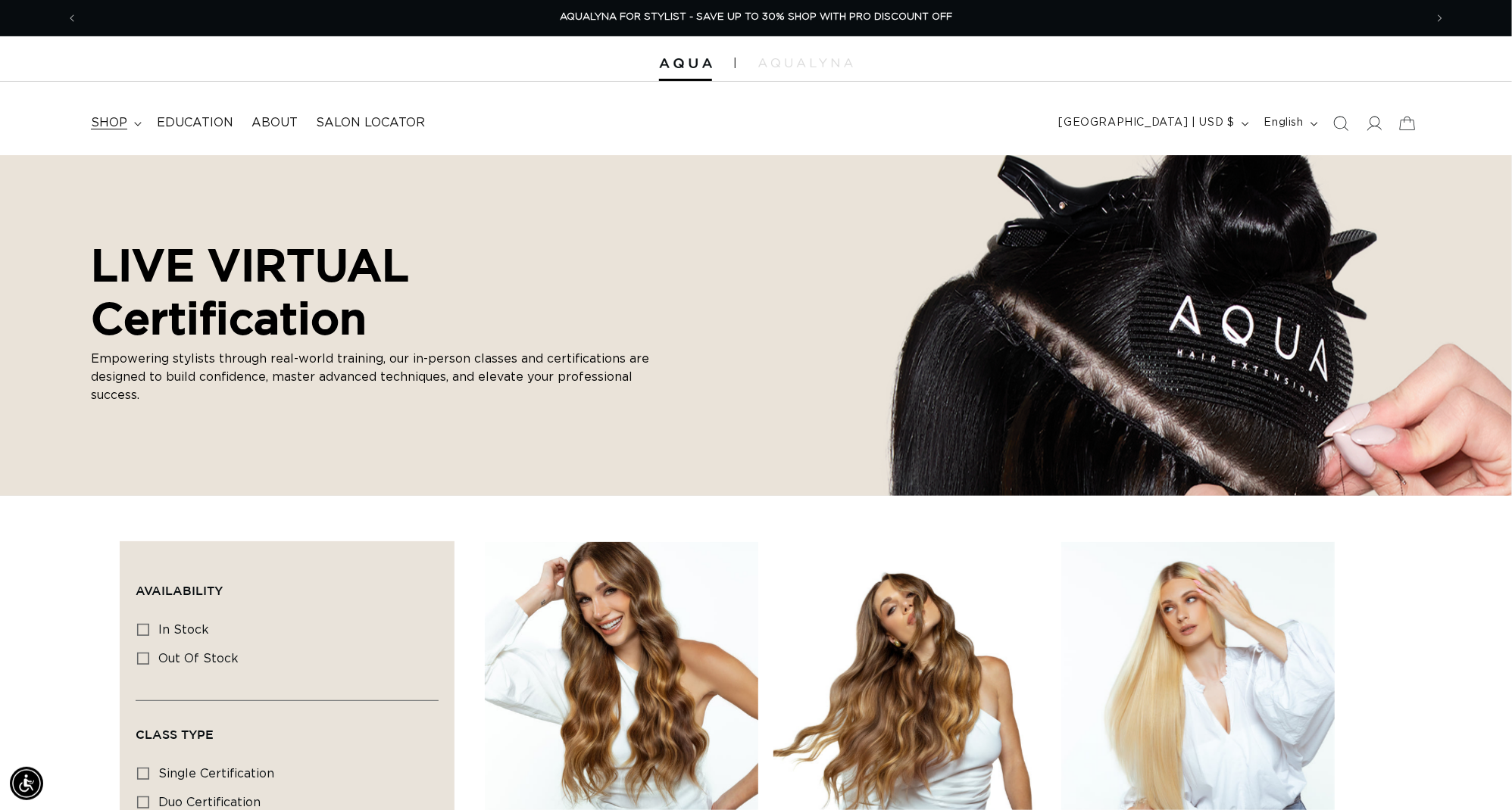
click at [115, 127] on span "shop" at bounding box center [109, 123] width 36 height 16
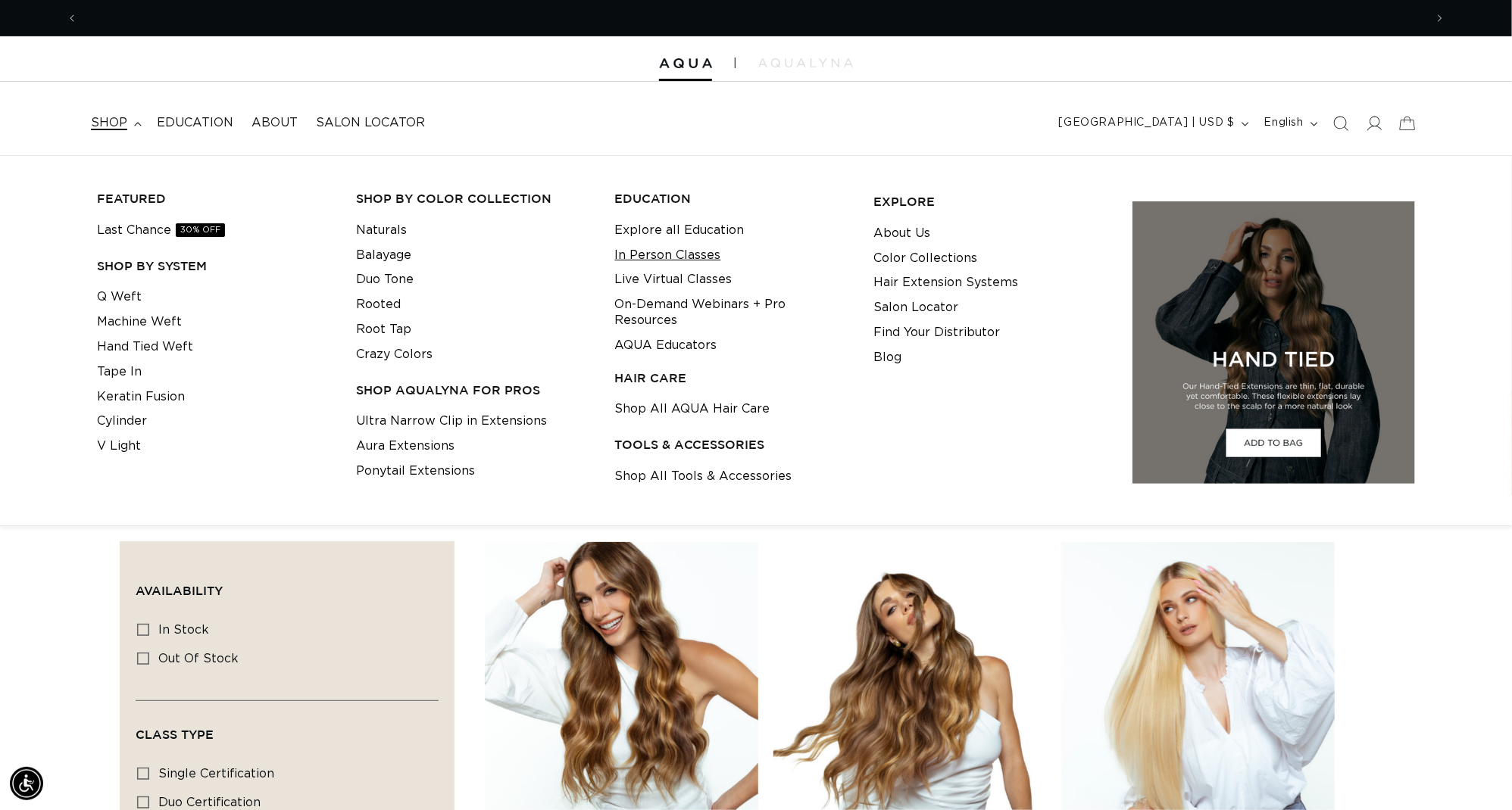
scroll to position [0, 2803]
click at [690, 260] on link "In Person Classes" at bounding box center [668, 255] width 106 height 25
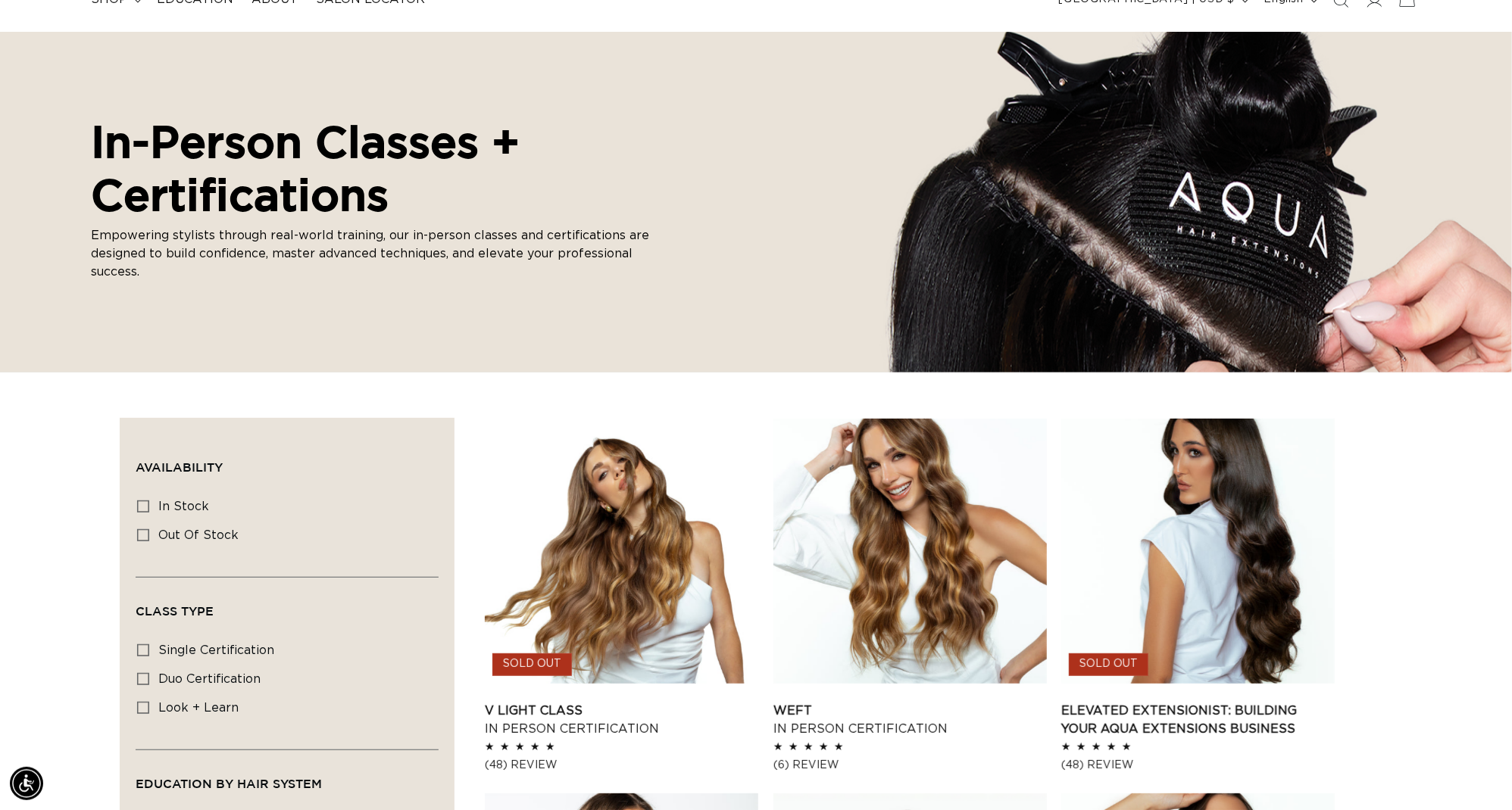
scroll to position [0, 2803]
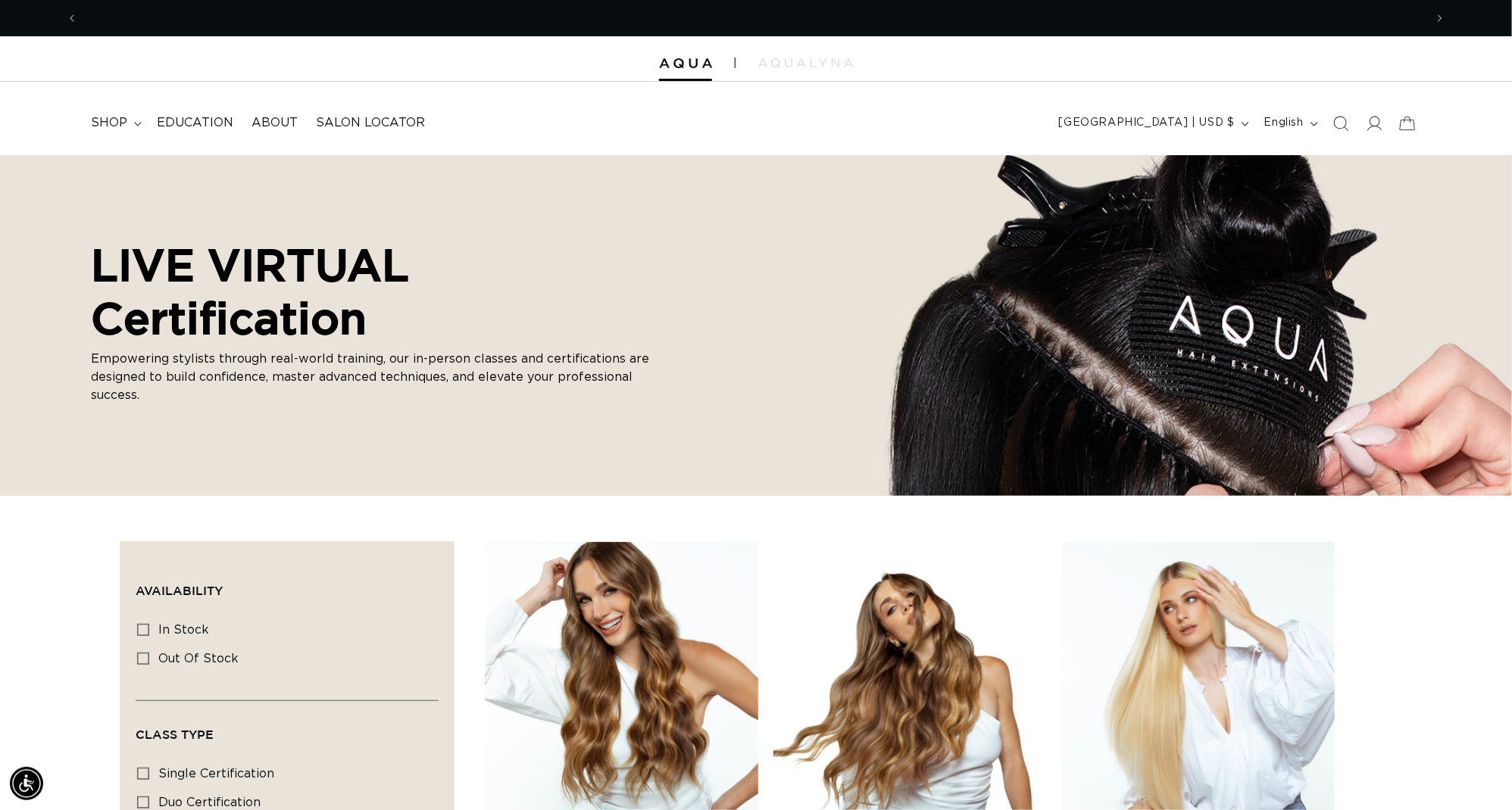
scroll to position [0, 1401]
click at [115, 131] on span "shop" at bounding box center [109, 123] width 36 height 16
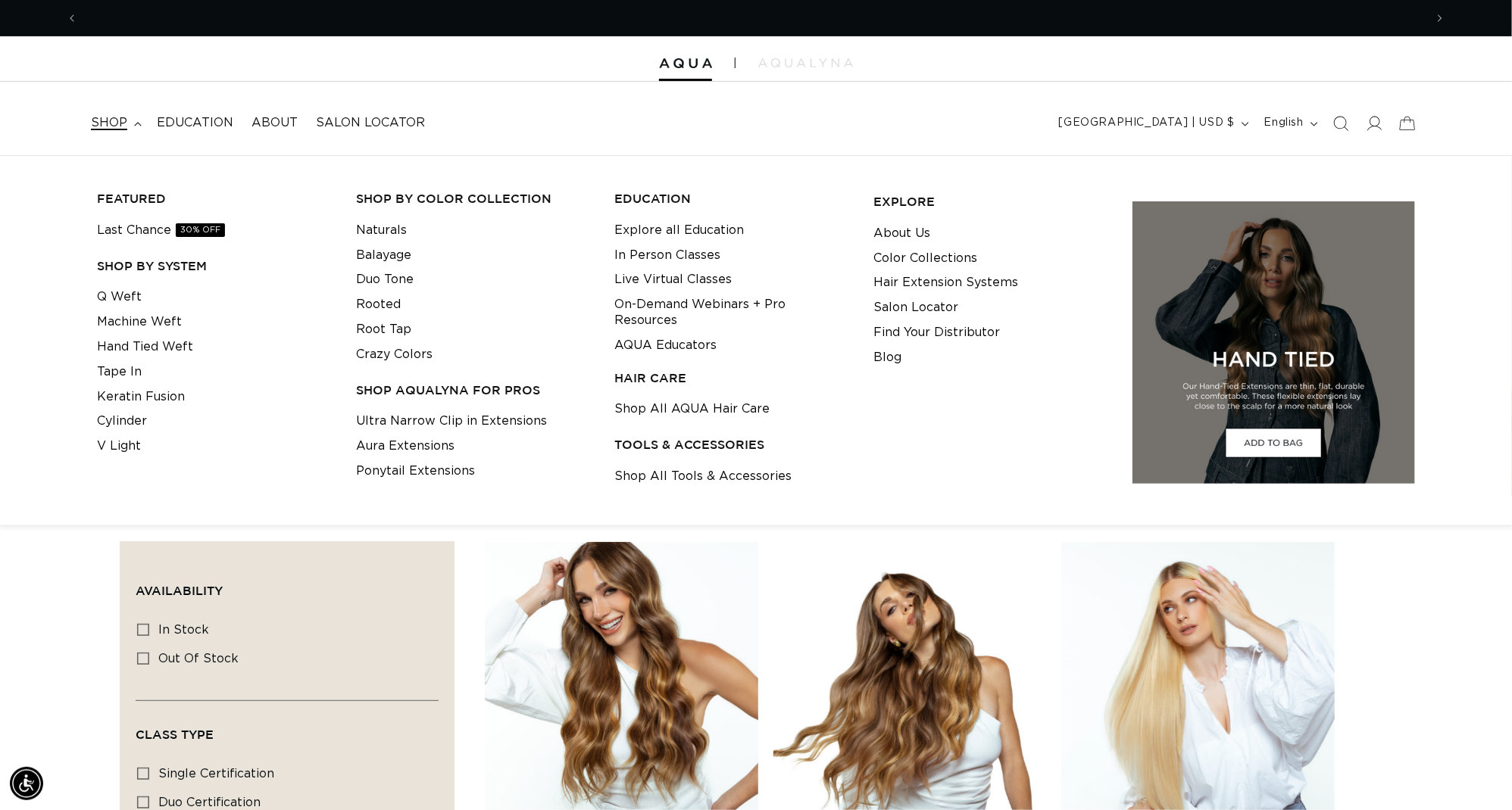
scroll to position [0, 2803]
click at [670, 258] on link "In Person Classes" at bounding box center [668, 255] width 106 height 25
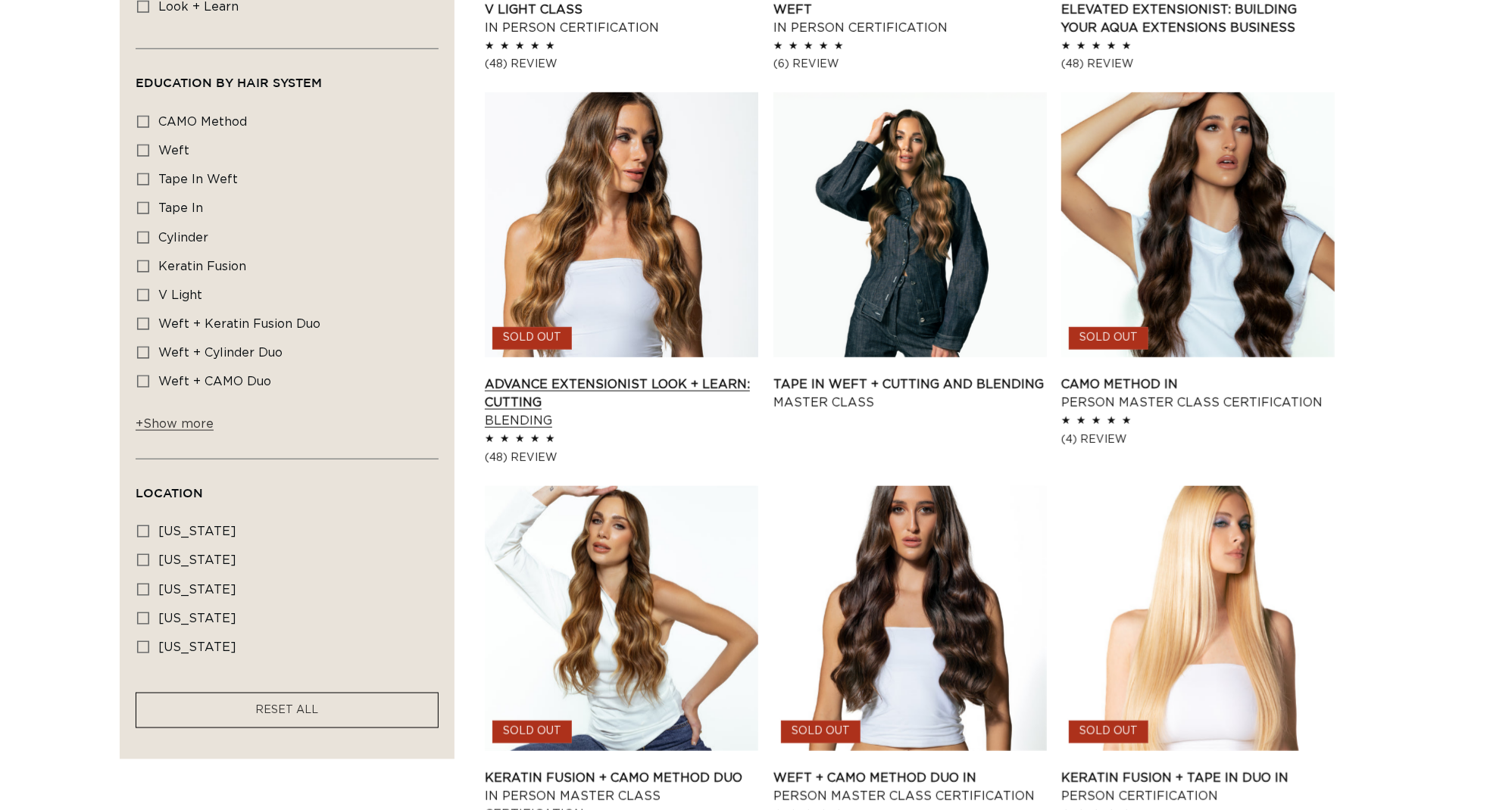
scroll to position [824, 0]
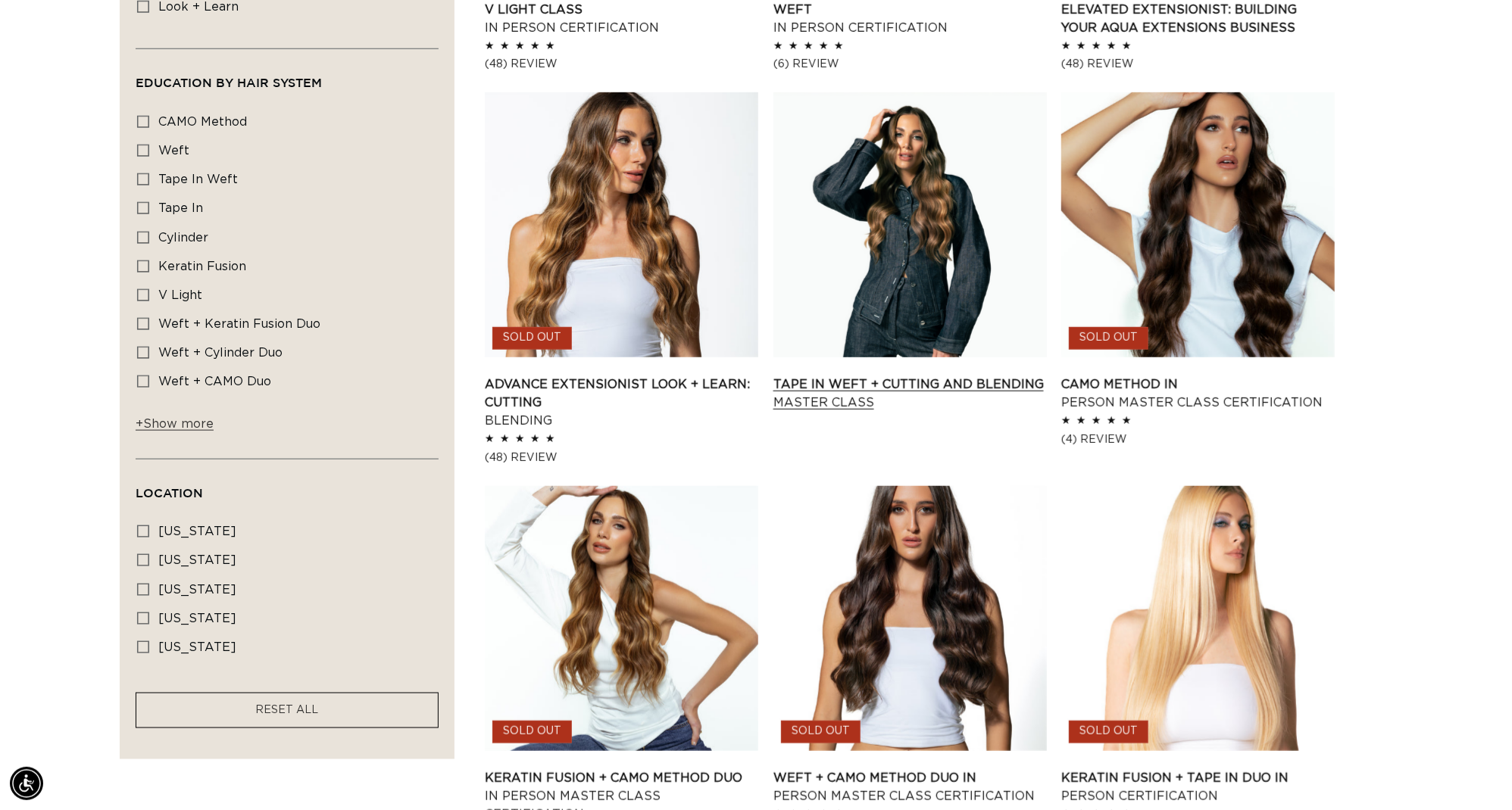
click at [930, 376] on link "Tape In Weft + Cutting and Blending Master Class" at bounding box center [910, 394] width 273 height 36
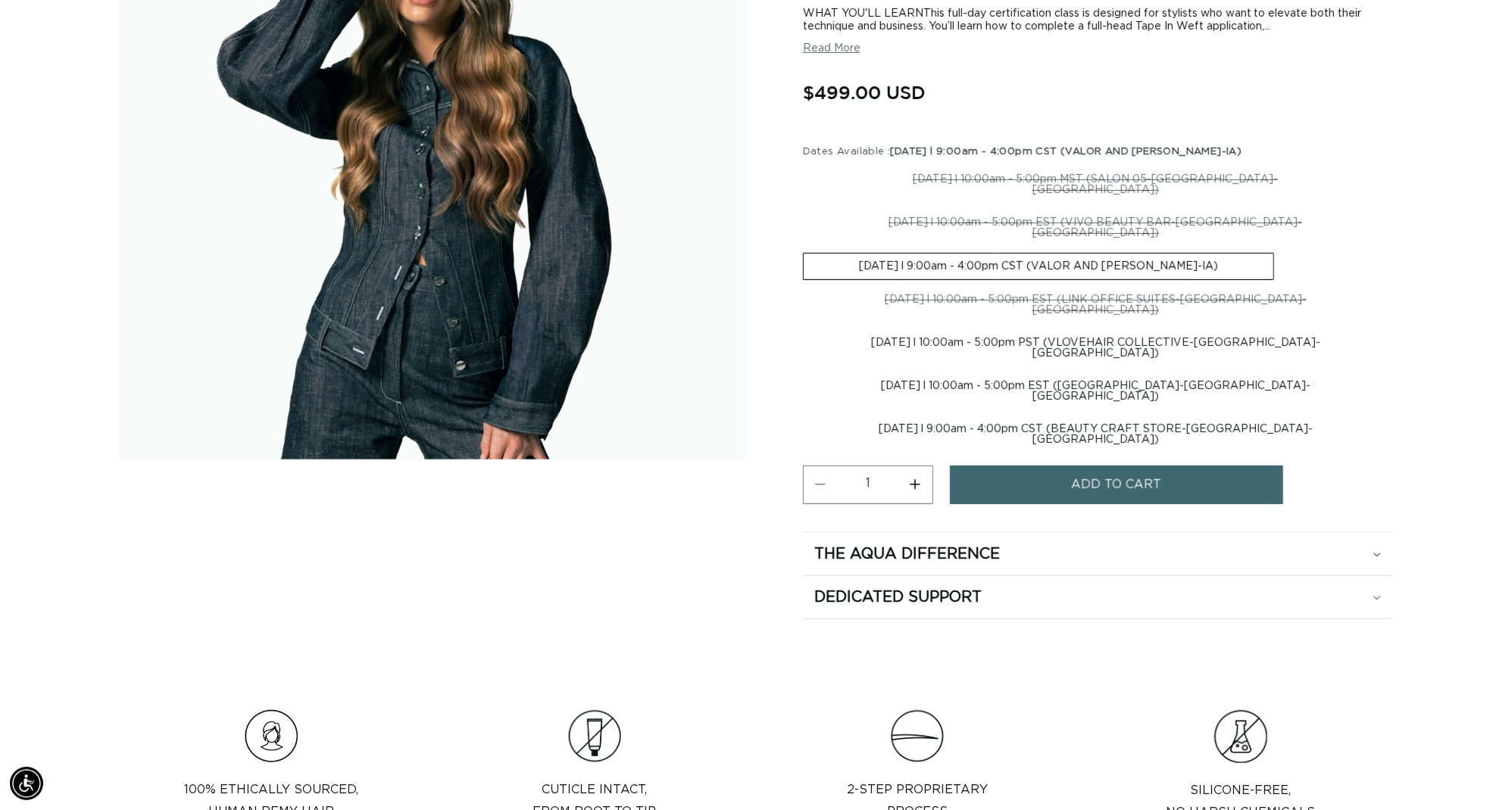
scroll to position [0, 2803]
